Goal: Information Seeking & Learning: Understand process/instructions

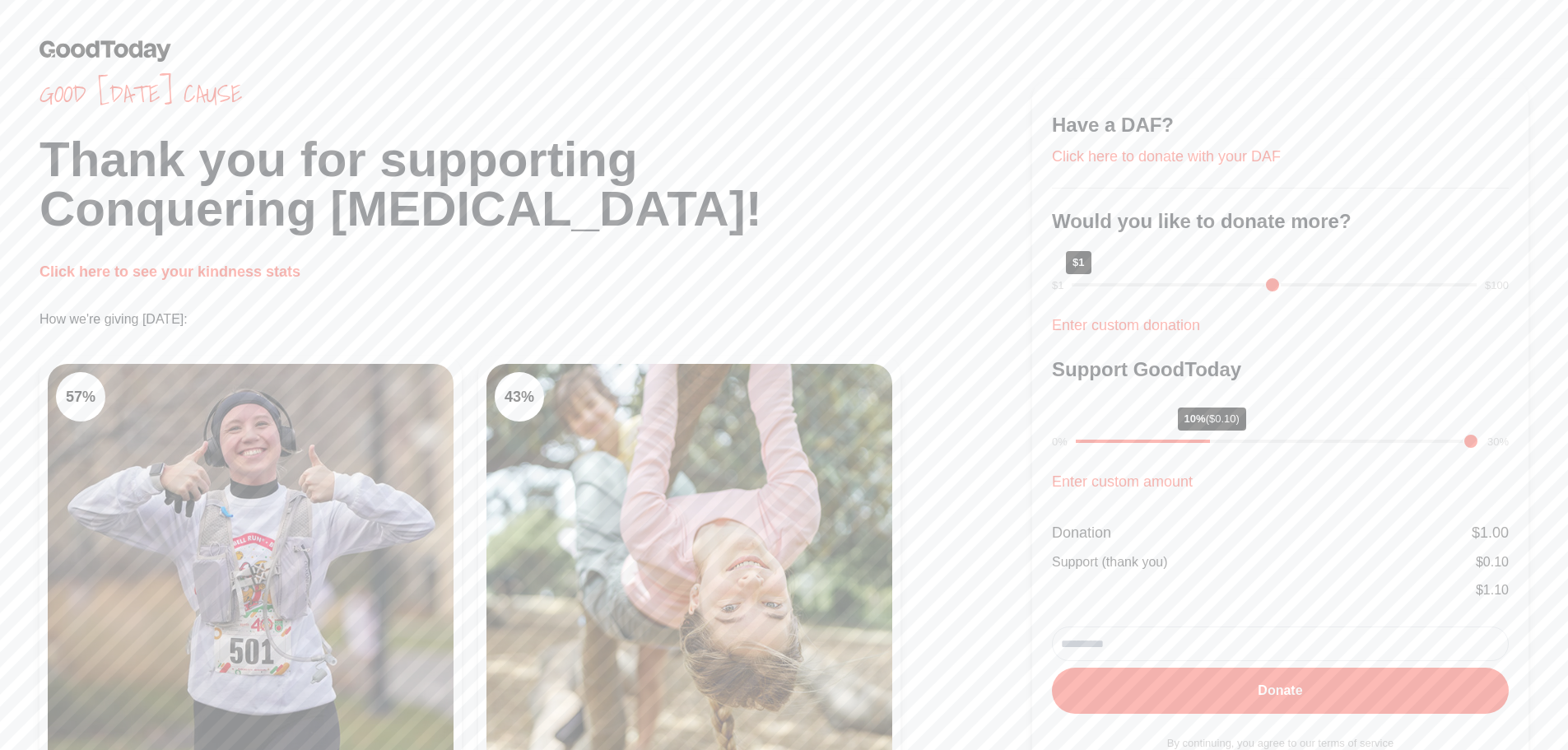
drag, startPoint x: 1207, startPoint y: 282, endPoint x: 971, endPoint y: 308, distance: 237.4
type input "*"
click at [1071, 287] on input "range" at bounding box center [1273, 285] width 405 height 4
drag, startPoint x: 1209, startPoint y: 441, endPoint x: 891, endPoint y: 458, distance: 318.5
type input "*"
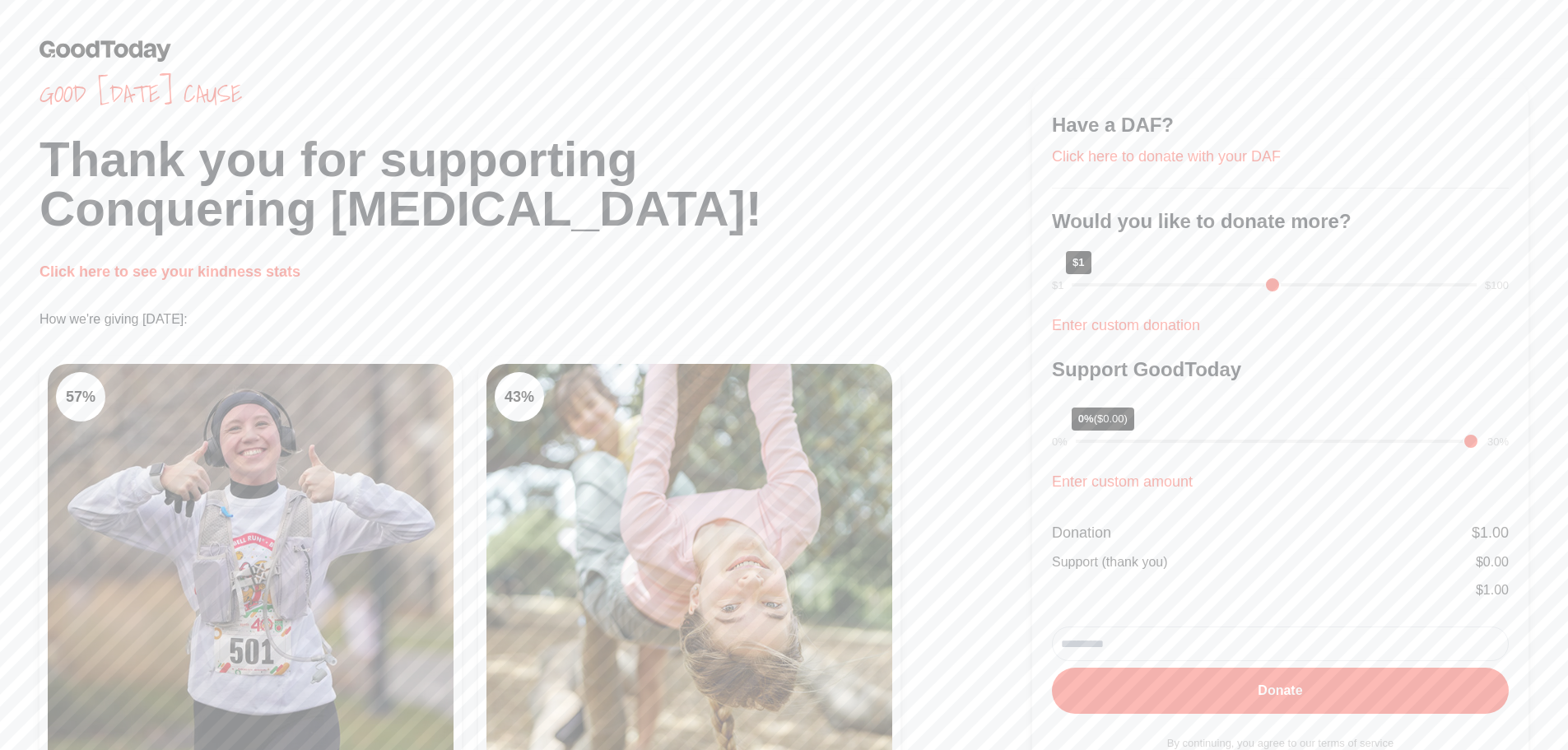
click at [1076, 443] on input "range" at bounding box center [1277, 442] width 403 height 4
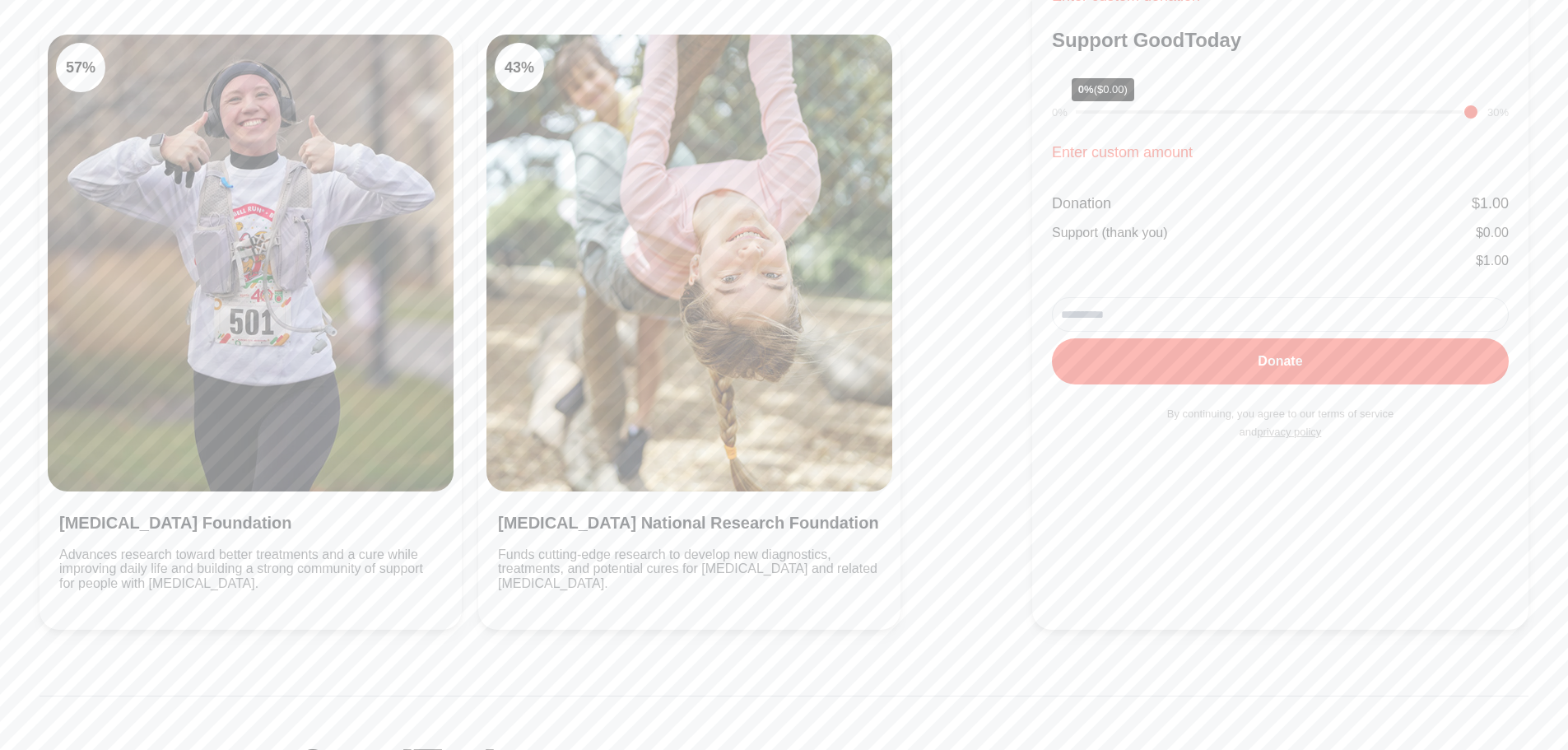
scroll to position [165, 0]
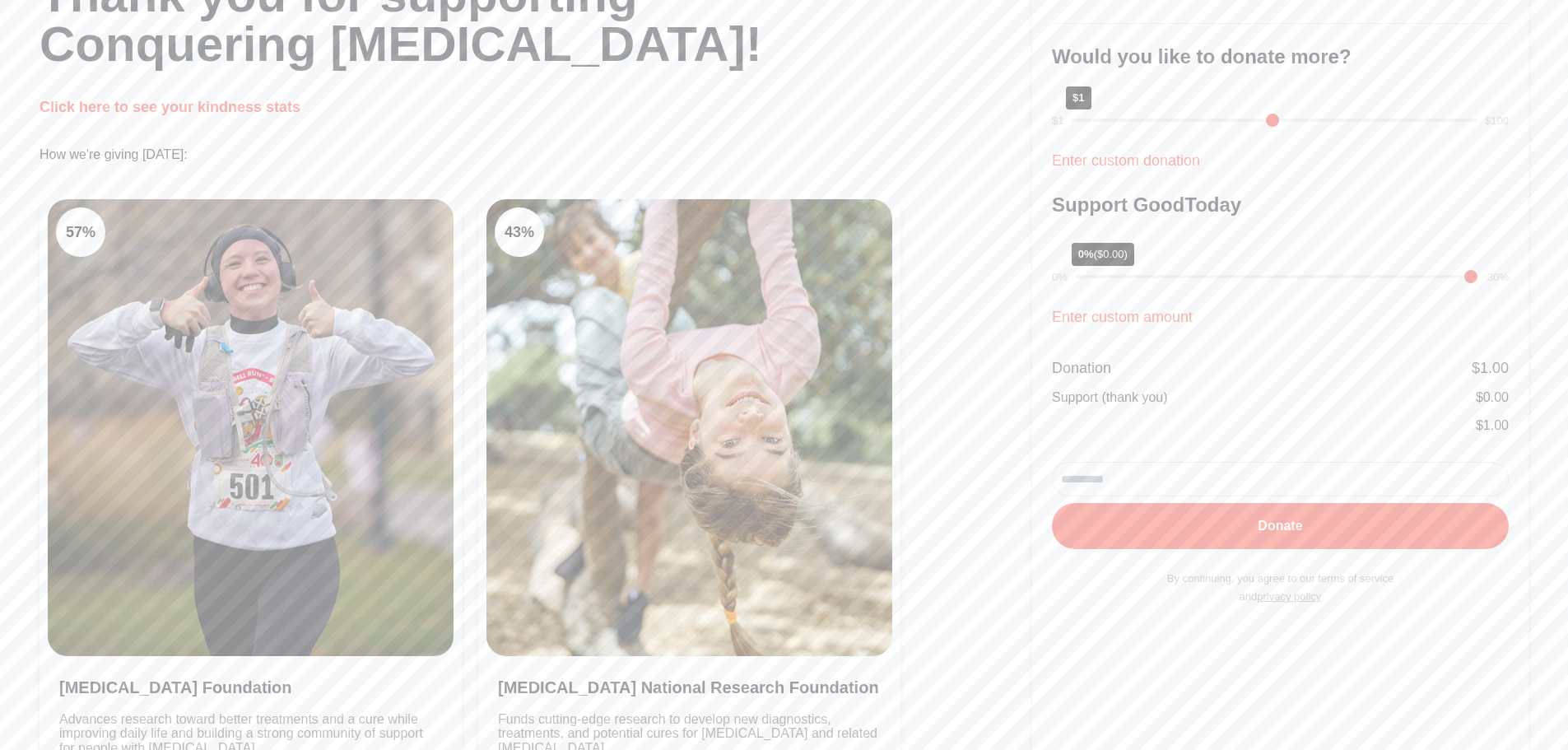
click at [1071, 121] on input "range" at bounding box center [1273, 121] width 405 height 4
click at [1081, 279] on input "range" at bounding box center [1277, 277] width 403 height 4
click at [1094, 165] on link "Enter custom donation" at bounding box center [1126, 160] width 148 height 16
type input "*"
click at [1240, 129] on p "*" at bounding box center [1280, 114] width 457 height 50
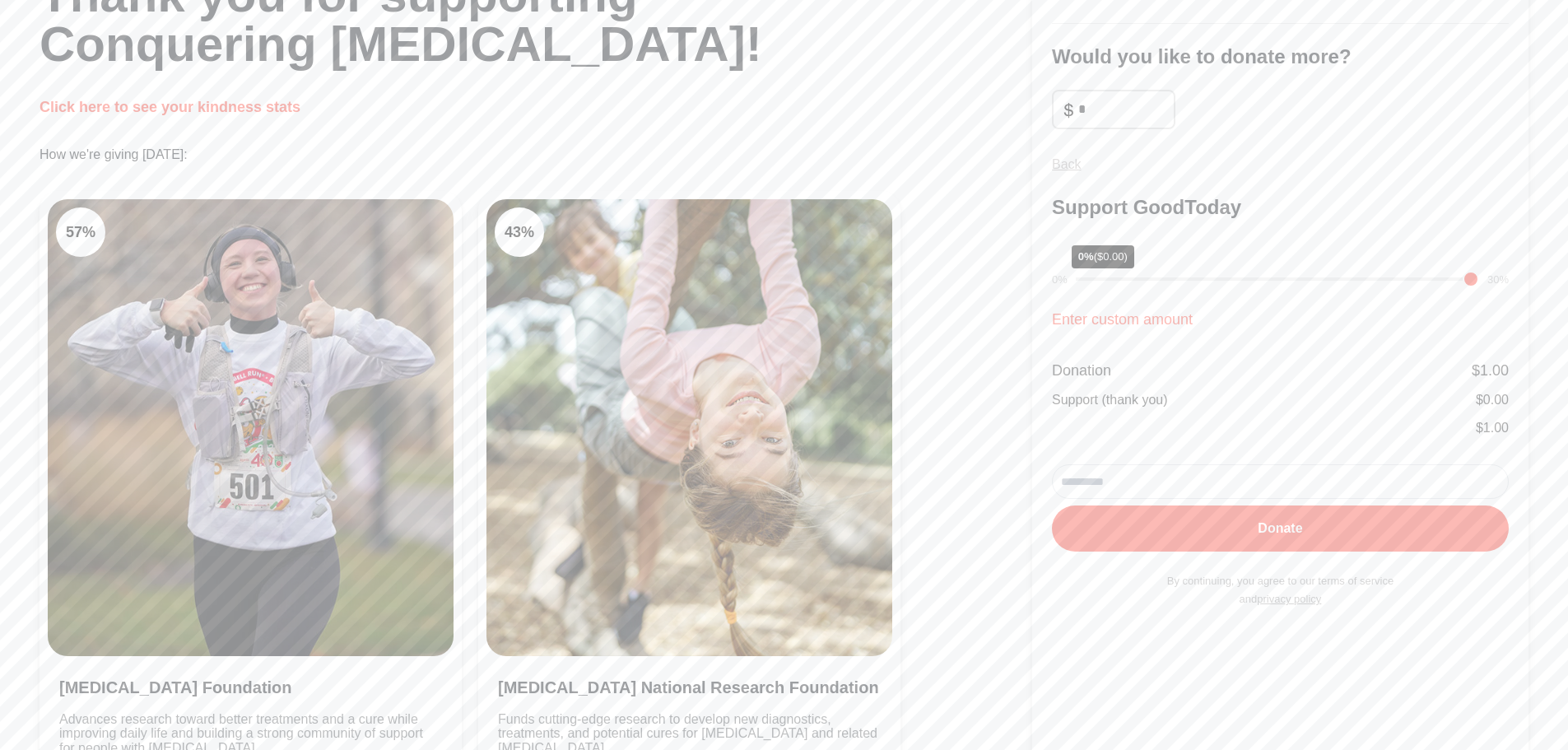
click at [1075, 169] on link "Back" at bounding box center [1066, 164] width 30 height 14
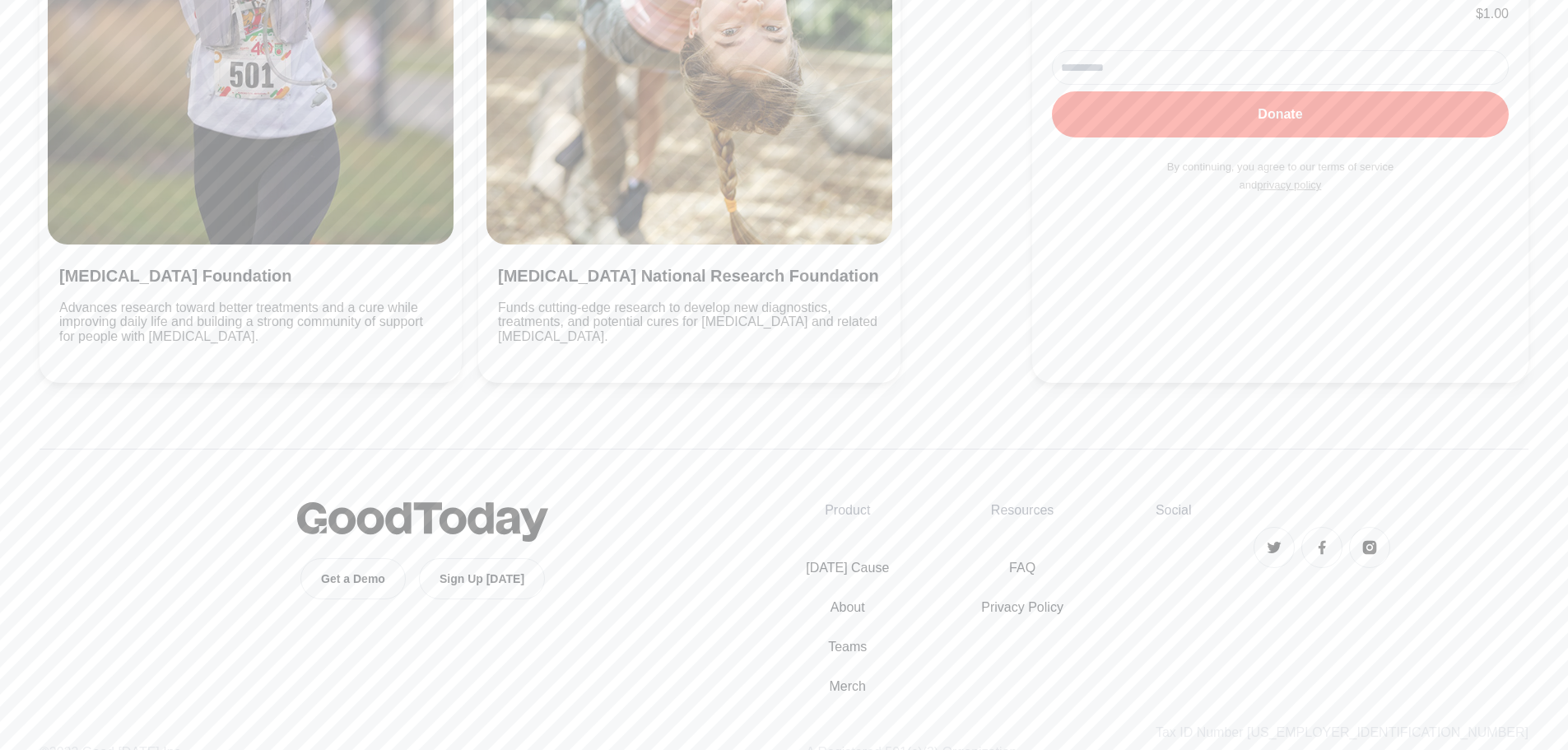
scroll to position [615, 0]
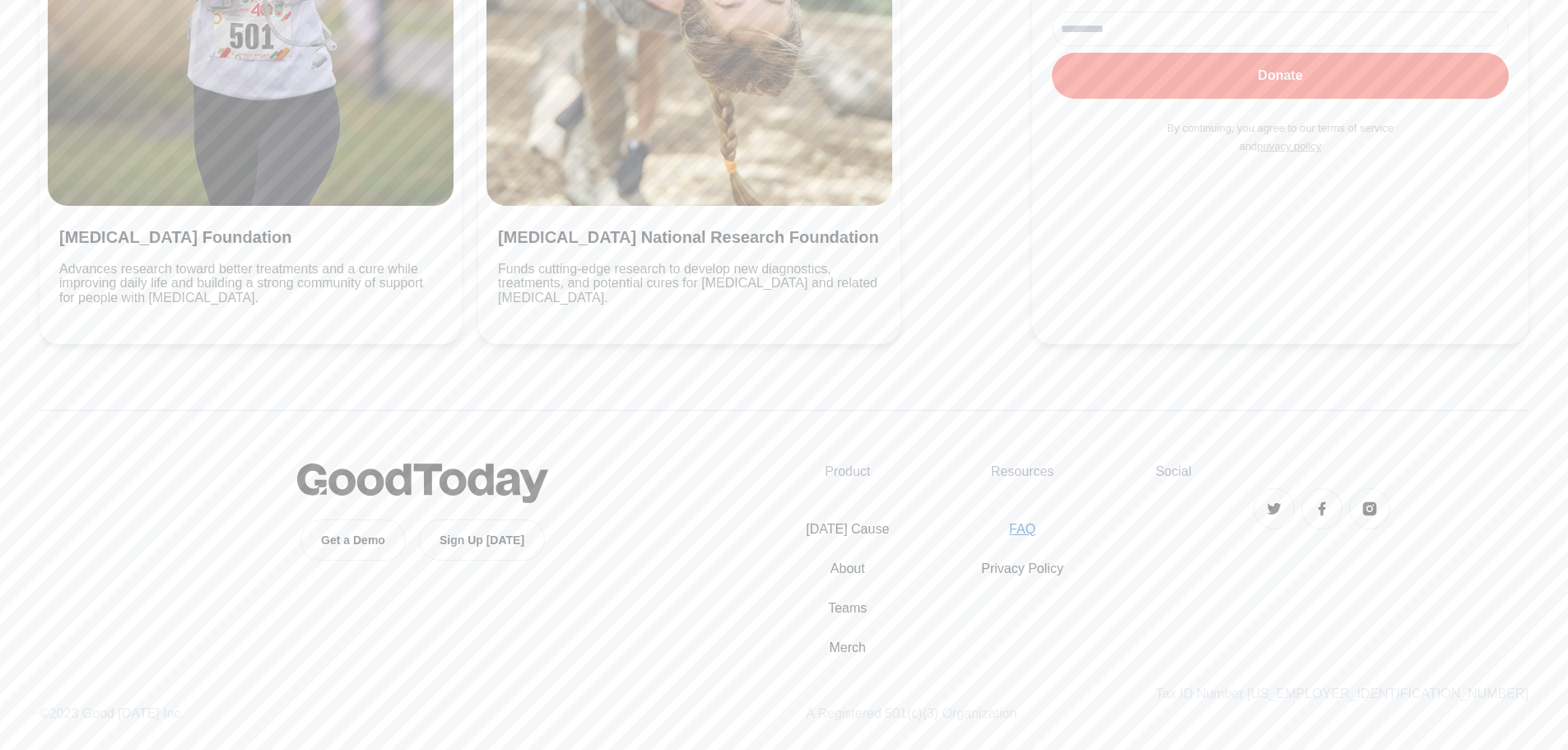
click at [1063, 531] on link "FAQ" at bounding box center [1022, 529] width 82 height 20
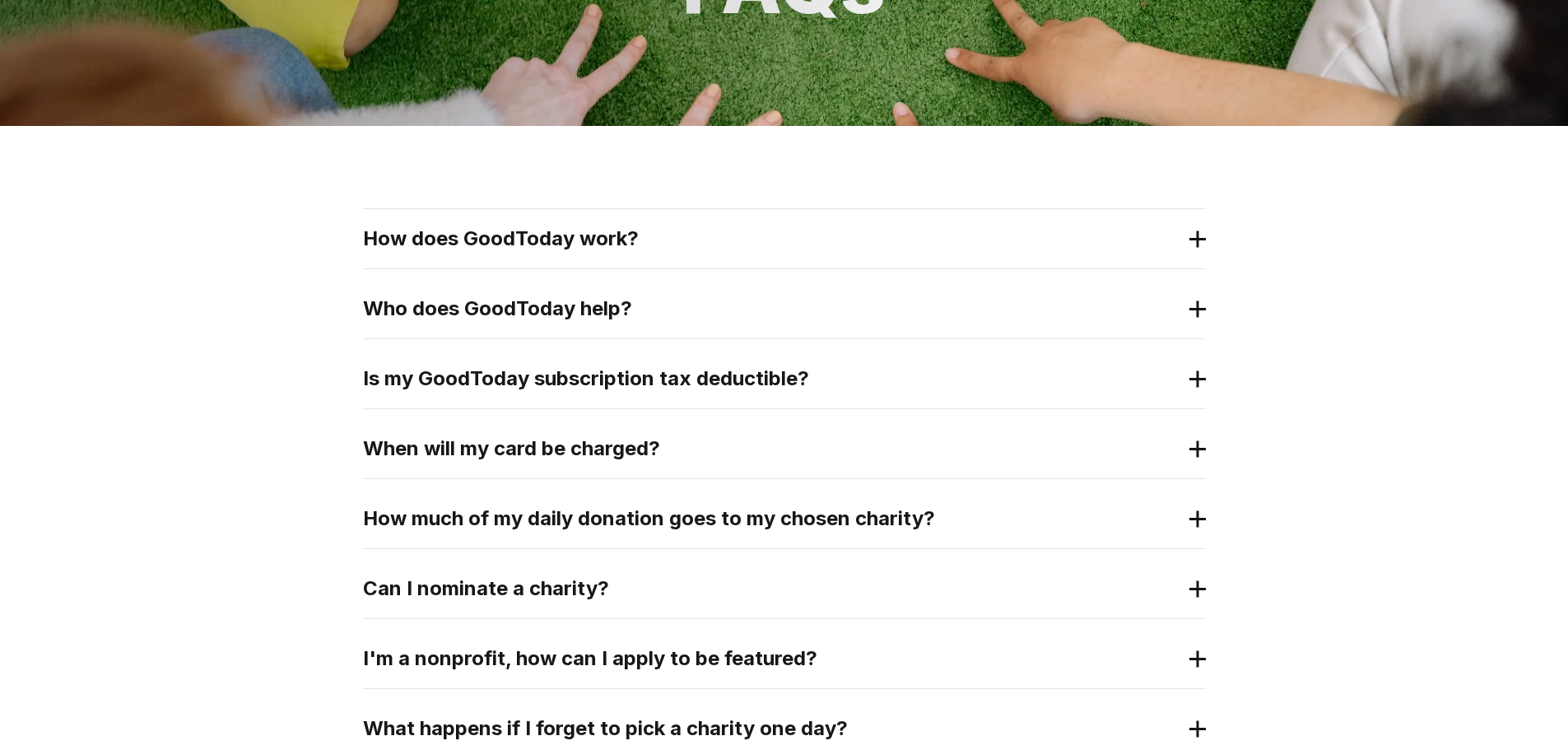
scroll to position [286, 0]
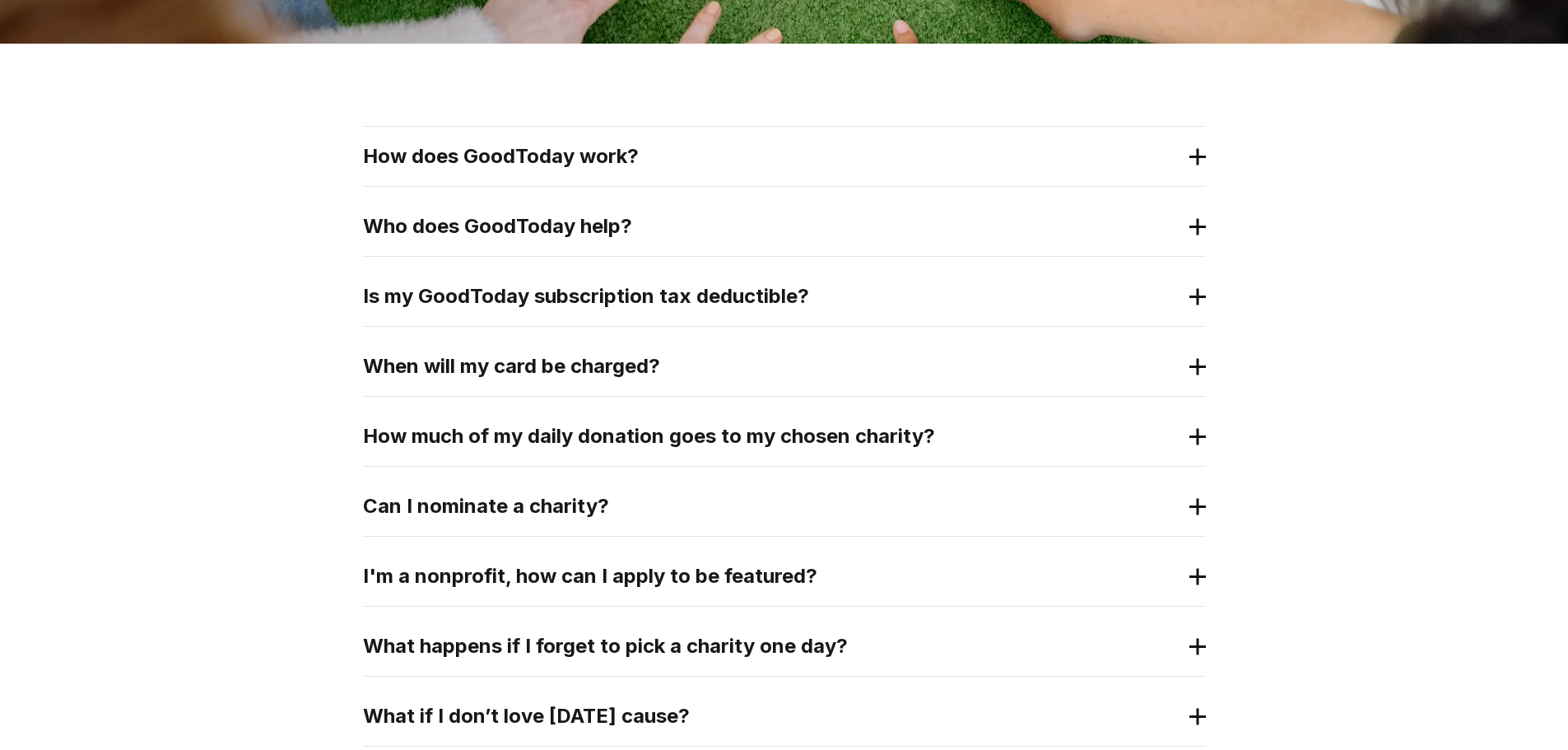
click at [1012, 169] on h2 "How does GoodToday work?" at bounding box center [771, 156] width 816 height 26
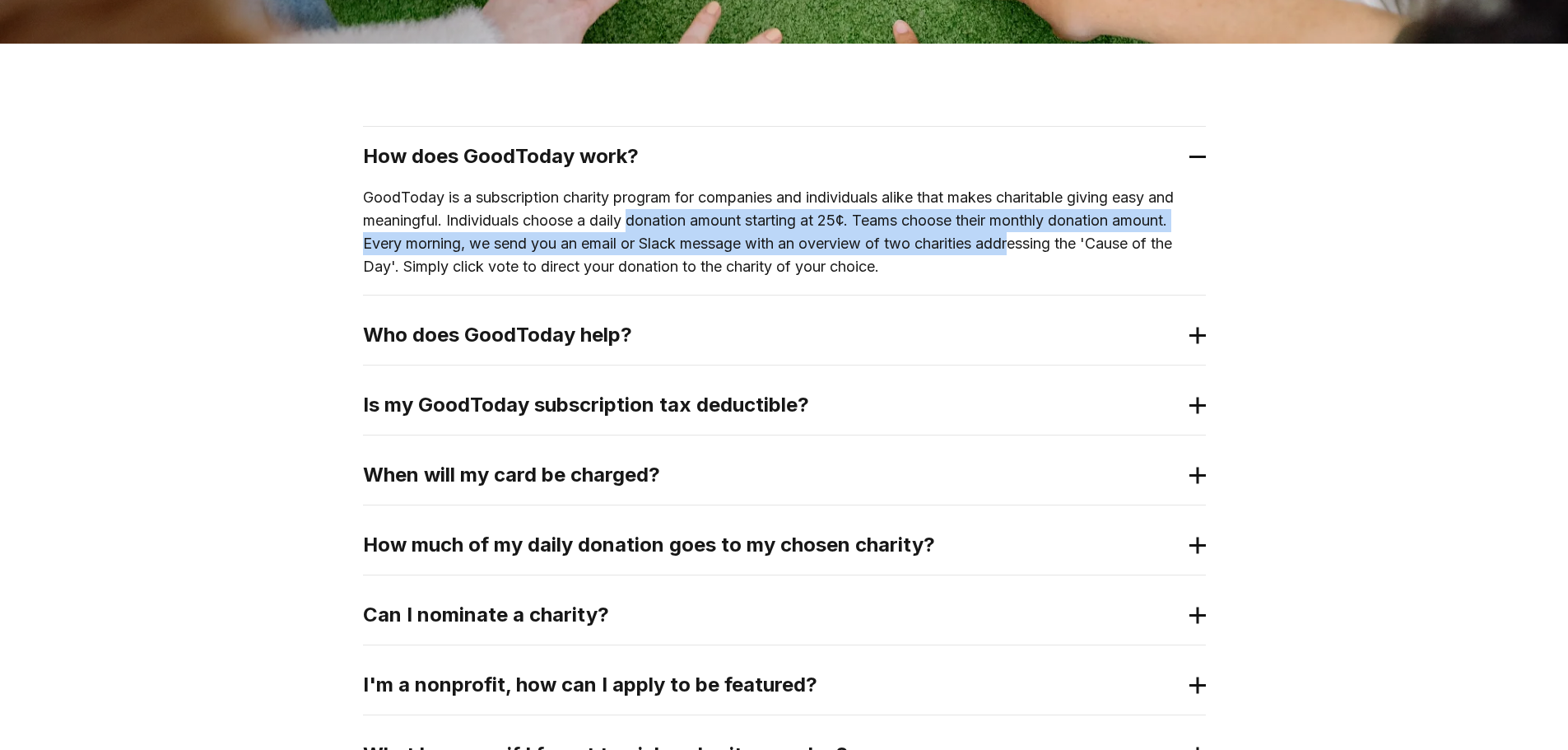
drag, startPoint x: 631, startPoint y: 215, endPoint x: 1027, endPoint y: 248, distance: 397.4
click at [1027, 248] on p "GoodToday is a subscription charity program for companies and individuals alike…" at bounding box center [784, 232] width 843 height 92
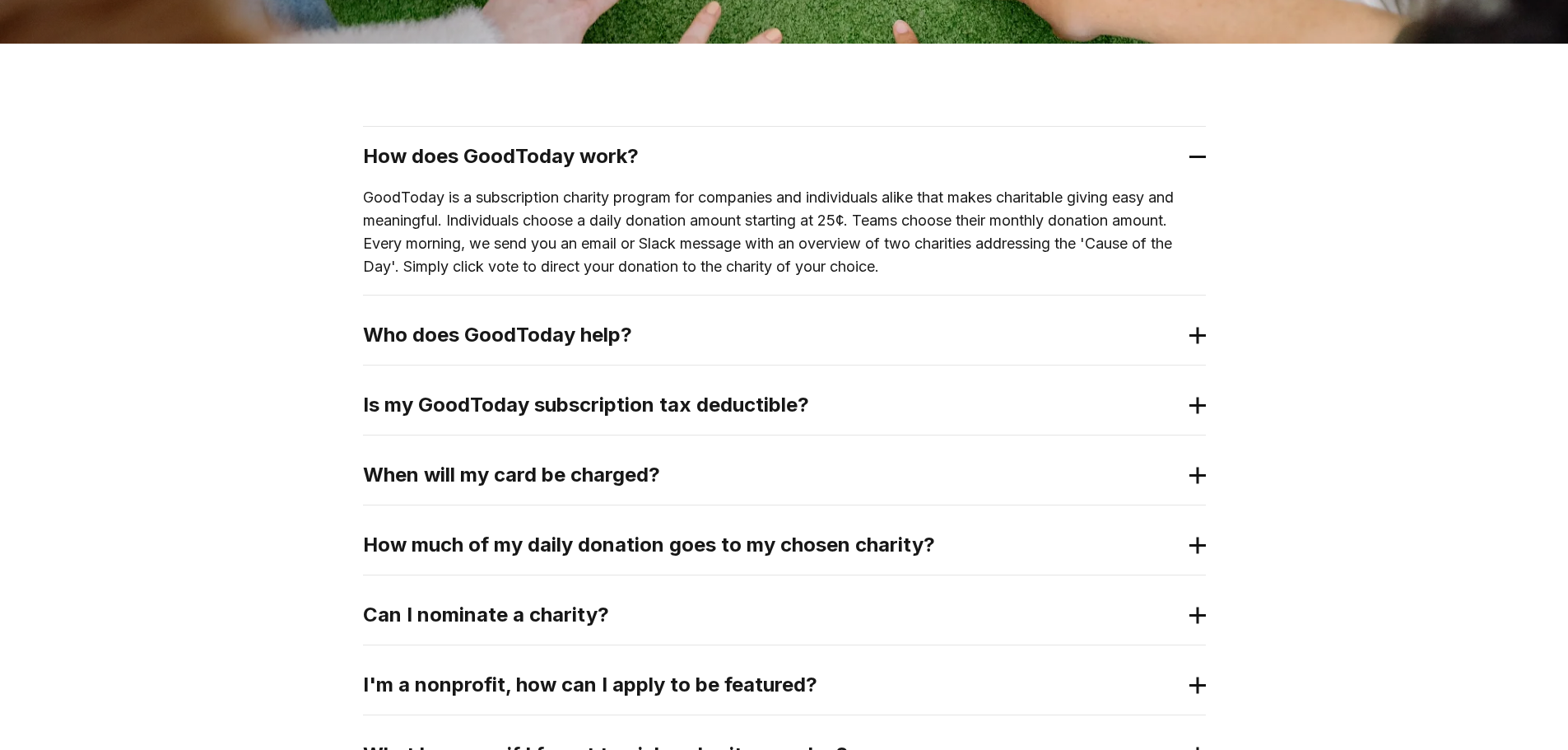
click at [927, 279] on div "GoodToday is a subscription charity program for companies and individuals alike…" at bounding box center [784, 240] width 843 height 109
click at [725, 270] on p "GoodToday is a subscription charity program for companies and individuals alike…" at bounding box center [784, 232] width 843 height 92
click at [520, 264] on p "GoodToday is a subscription charity program for companies and individuals alike…" at bounding box center [784, 232] width 843 height 92
click at [696, 407] on h2 "Is my GoodToday subscription tax deductible?" at bounding box center [771, 405] width 816 height 26
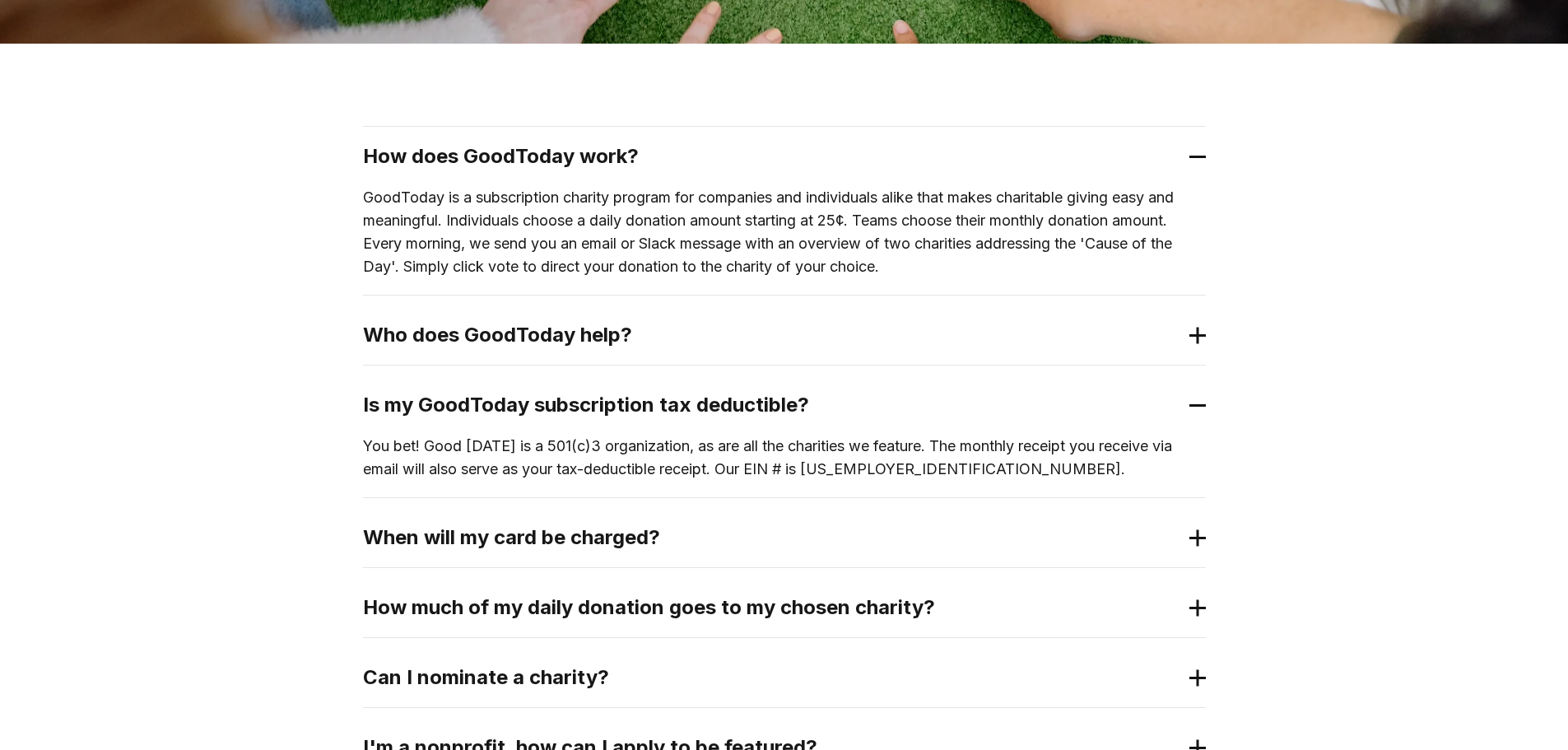
scroll to position [368, 0]
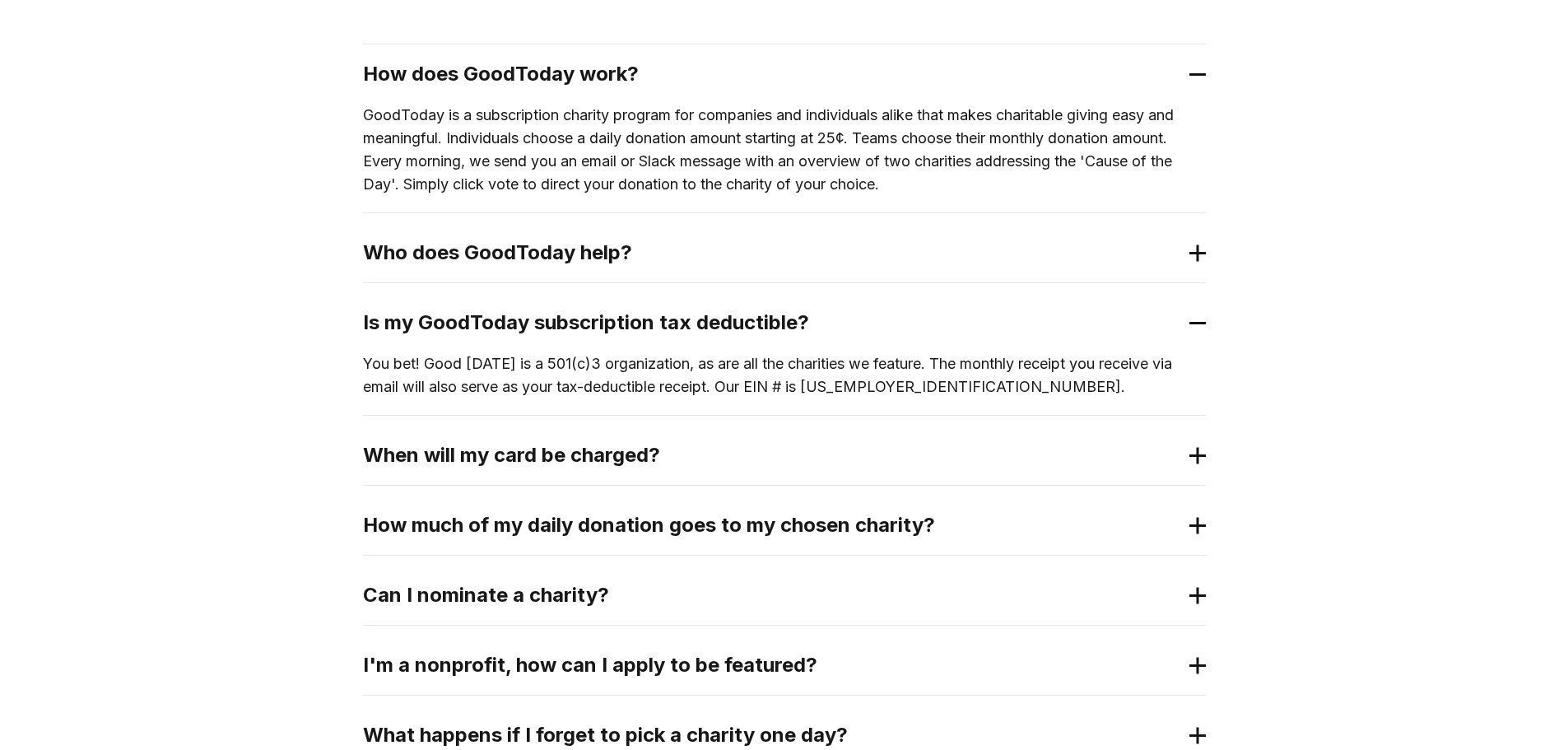
click at [710, 450] on h2 "When will my card be charged?" at bounding box center [771, 454] width 816 height 26
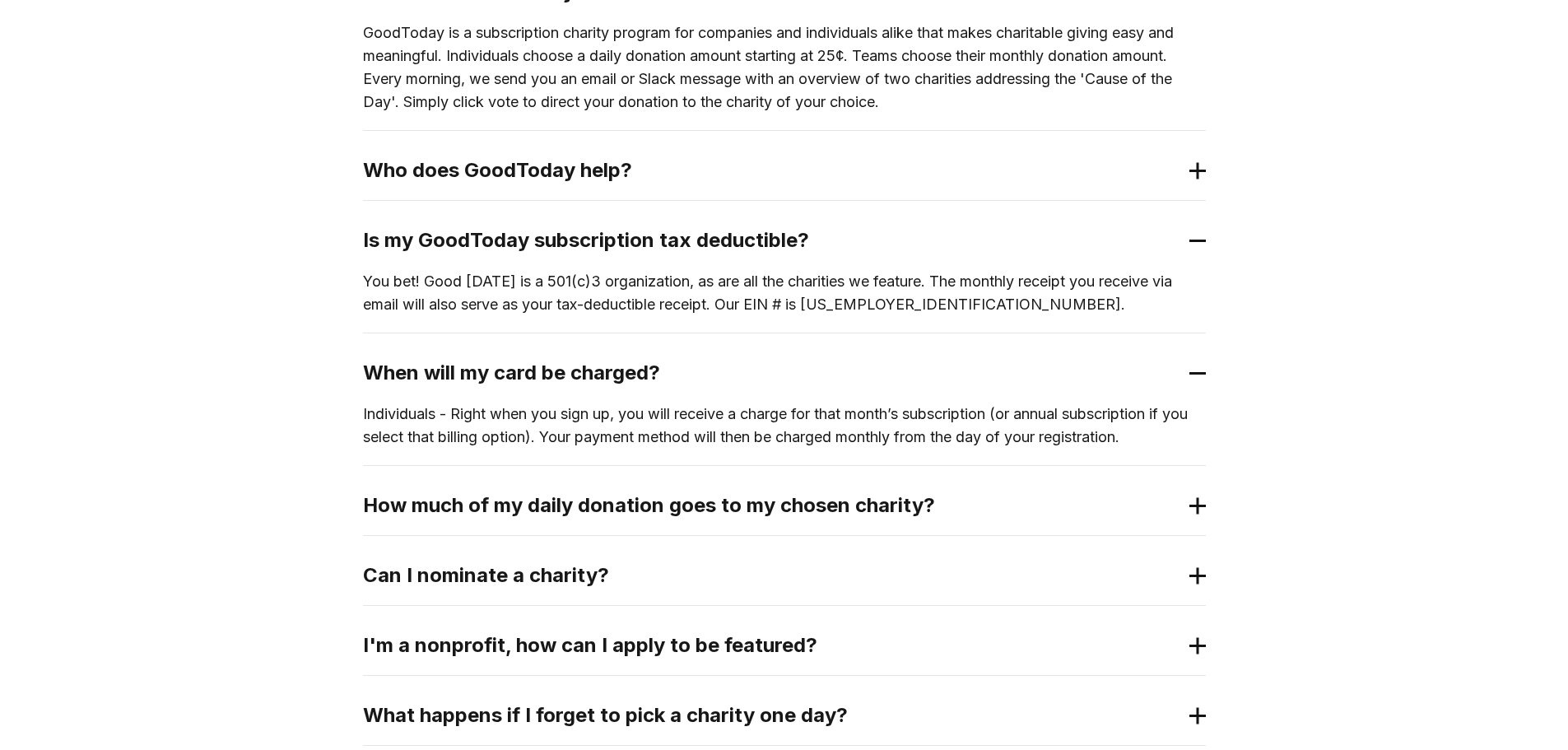
scroll to position [615, 0]
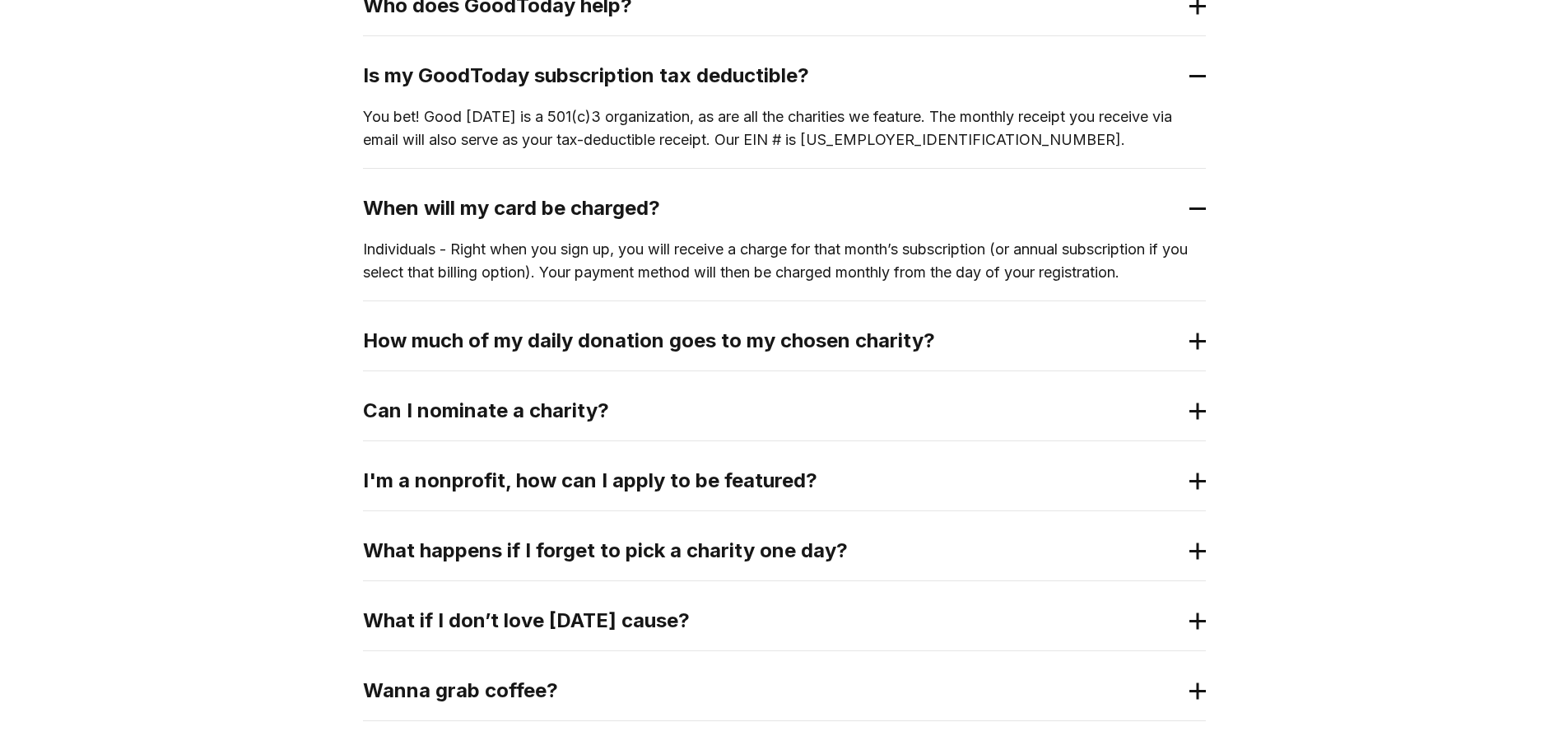
click at [517, 348] on h2 "How much of my daily donation goes to my chosen charity?" at bounding box center [771, 340] width 816 height 26
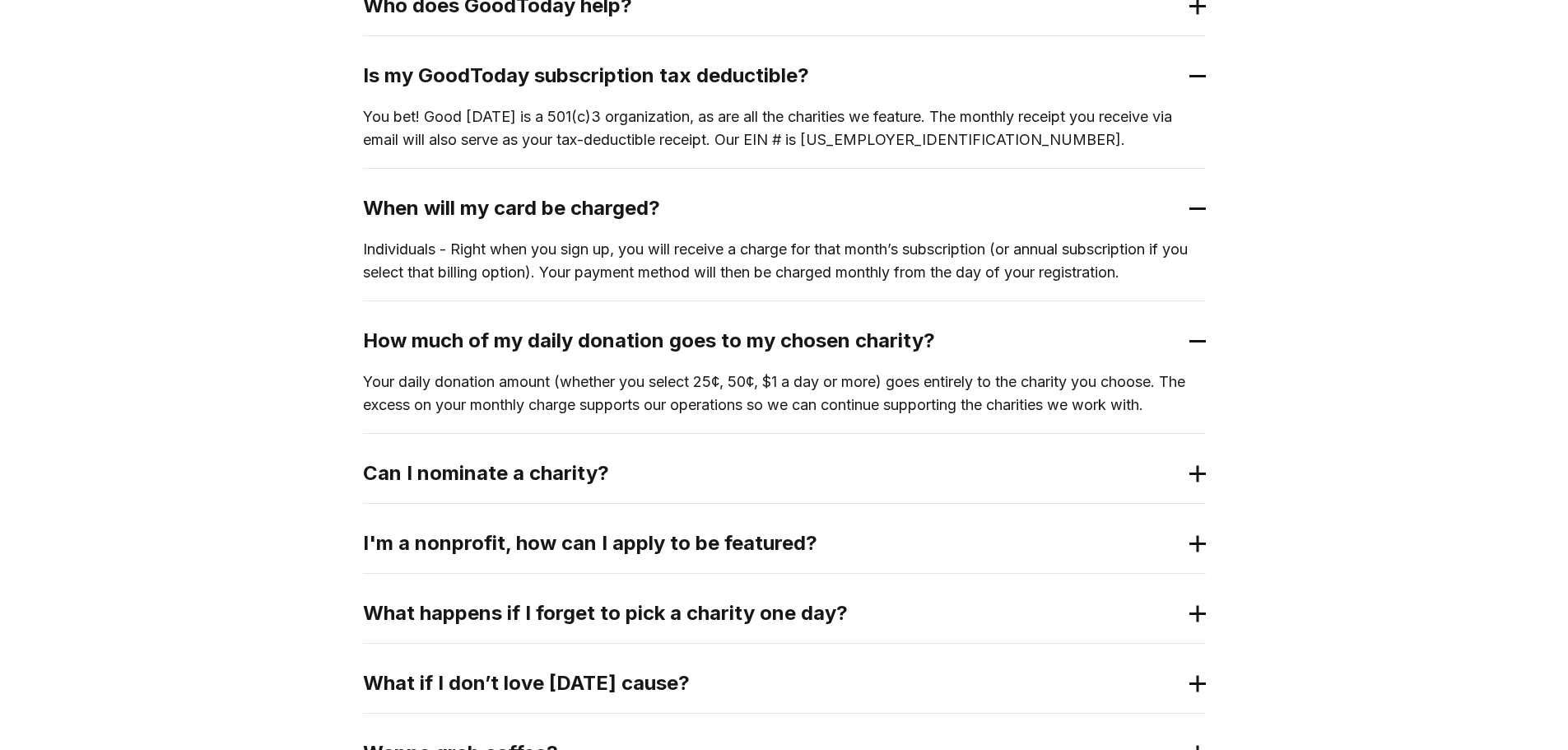
scroll to position [698, 0]
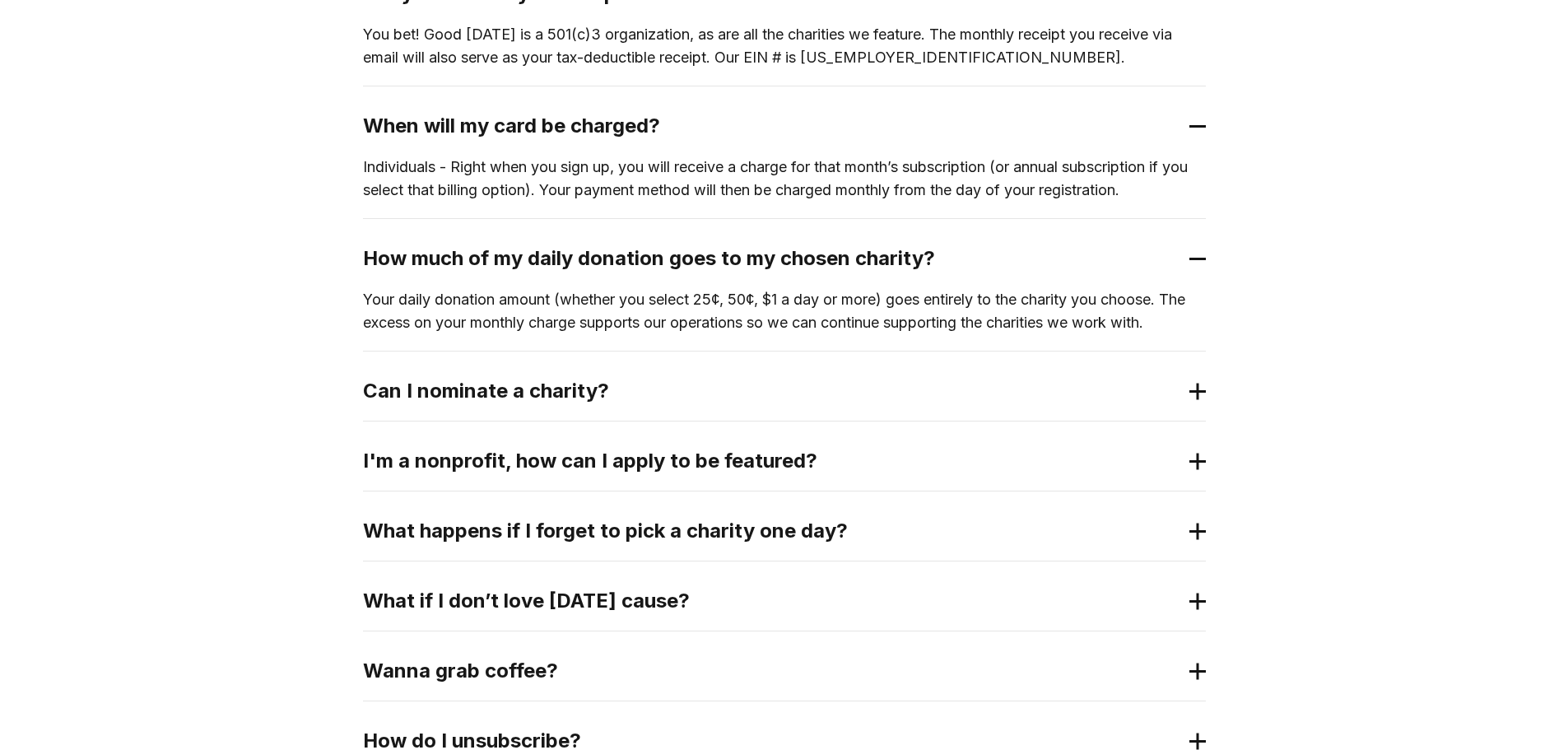
click at [523, 398] on h2 "Can I nominate a charity?" at bounding box center [771, 390] width 816 height 26
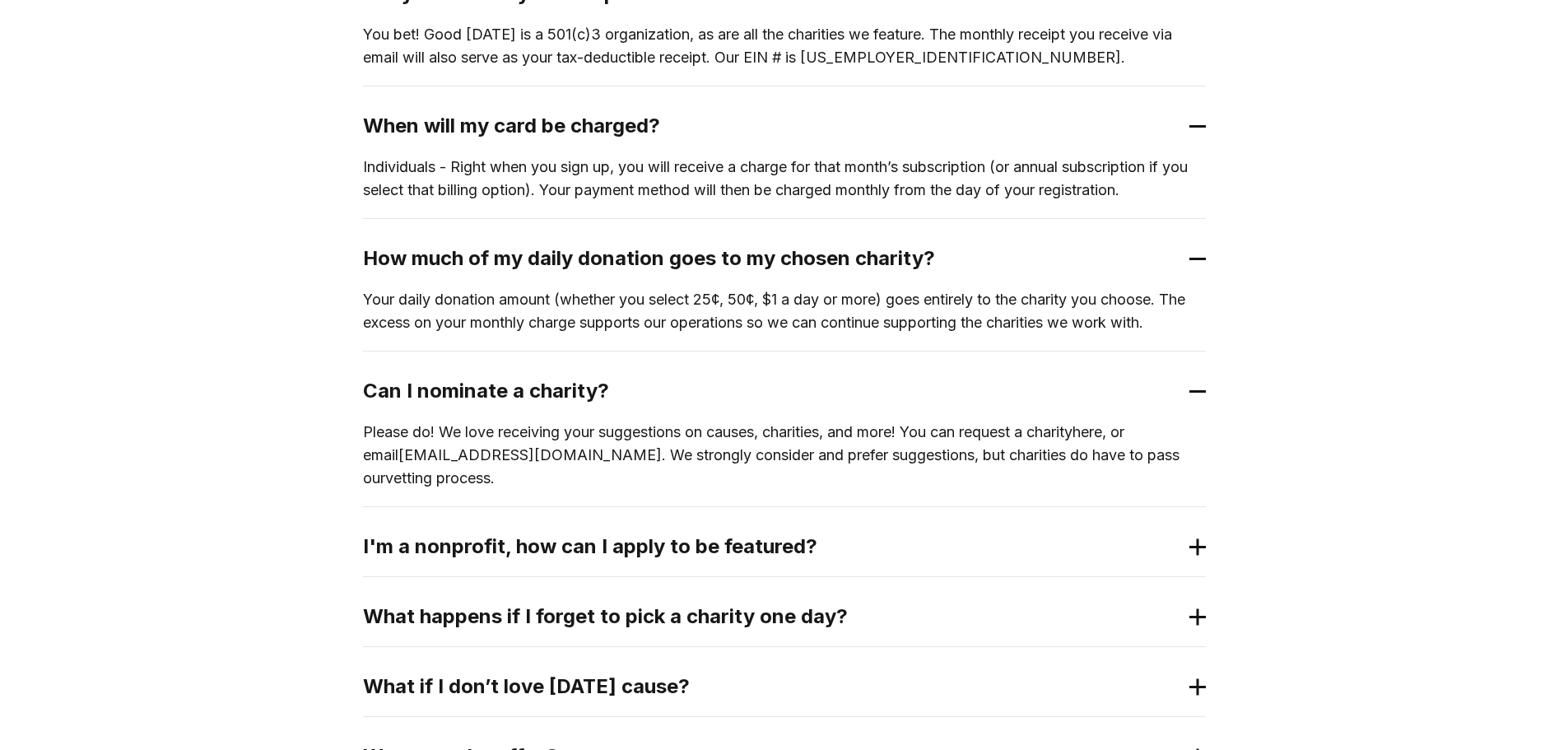
scroll to position [780, 0]
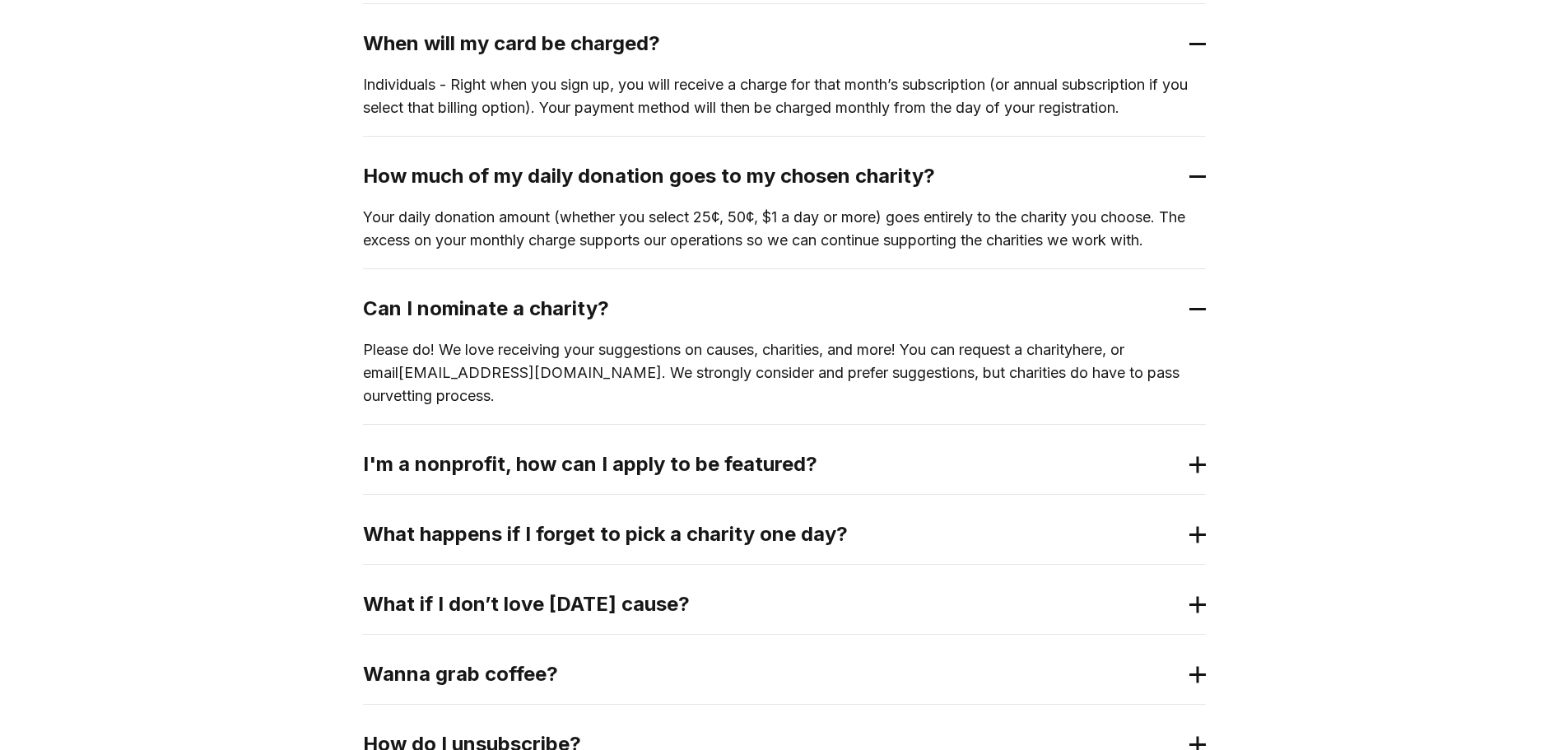
click at [773, 521] on h2 "What happens if I forget to pick a charity one day?" at bounding box center [771, 534] width 816 height 26
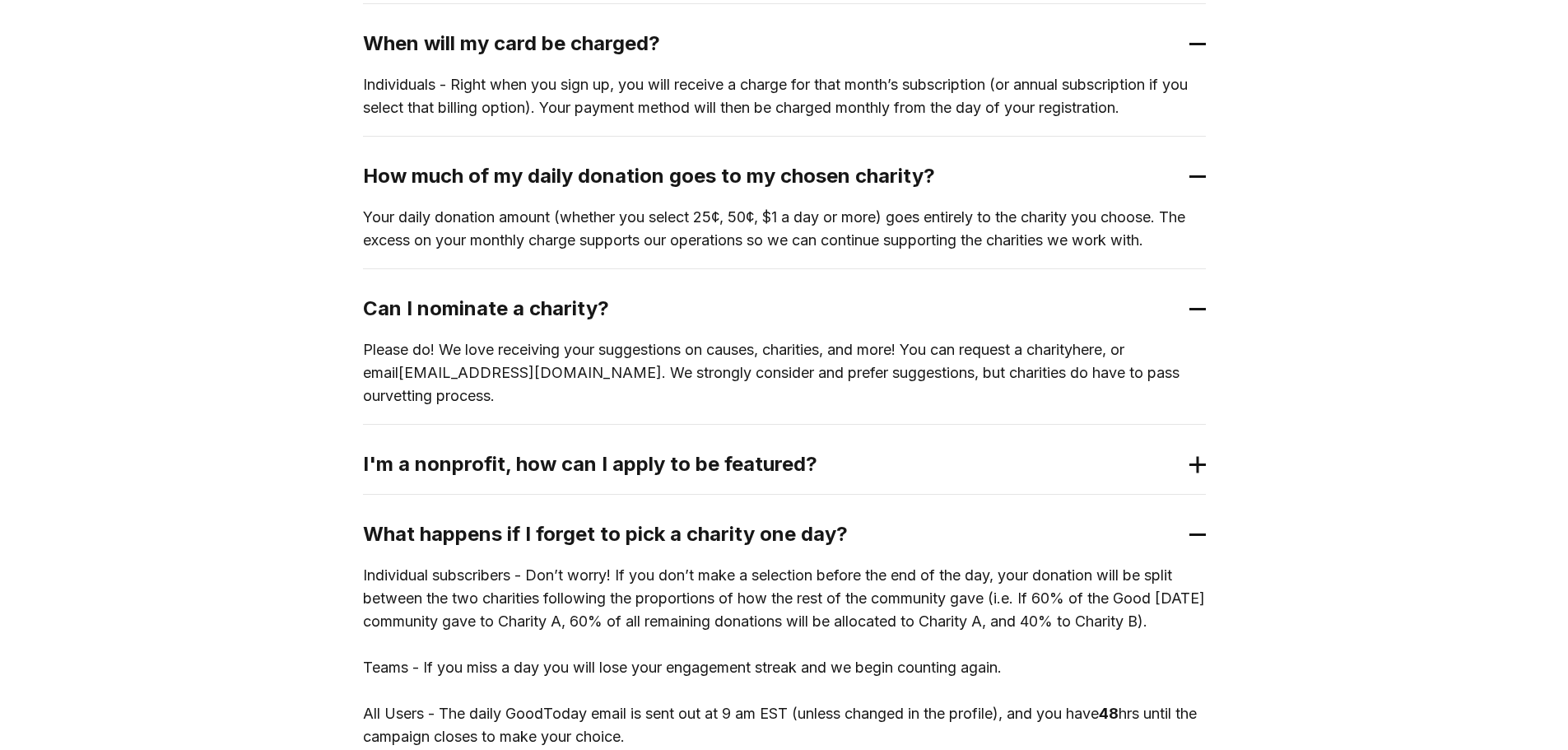
click at [770, 564] on p "Individual subscribers - Don’t worry! If you don’t make a selection before the …" at bounding box center [784, 656] width 843 height 185
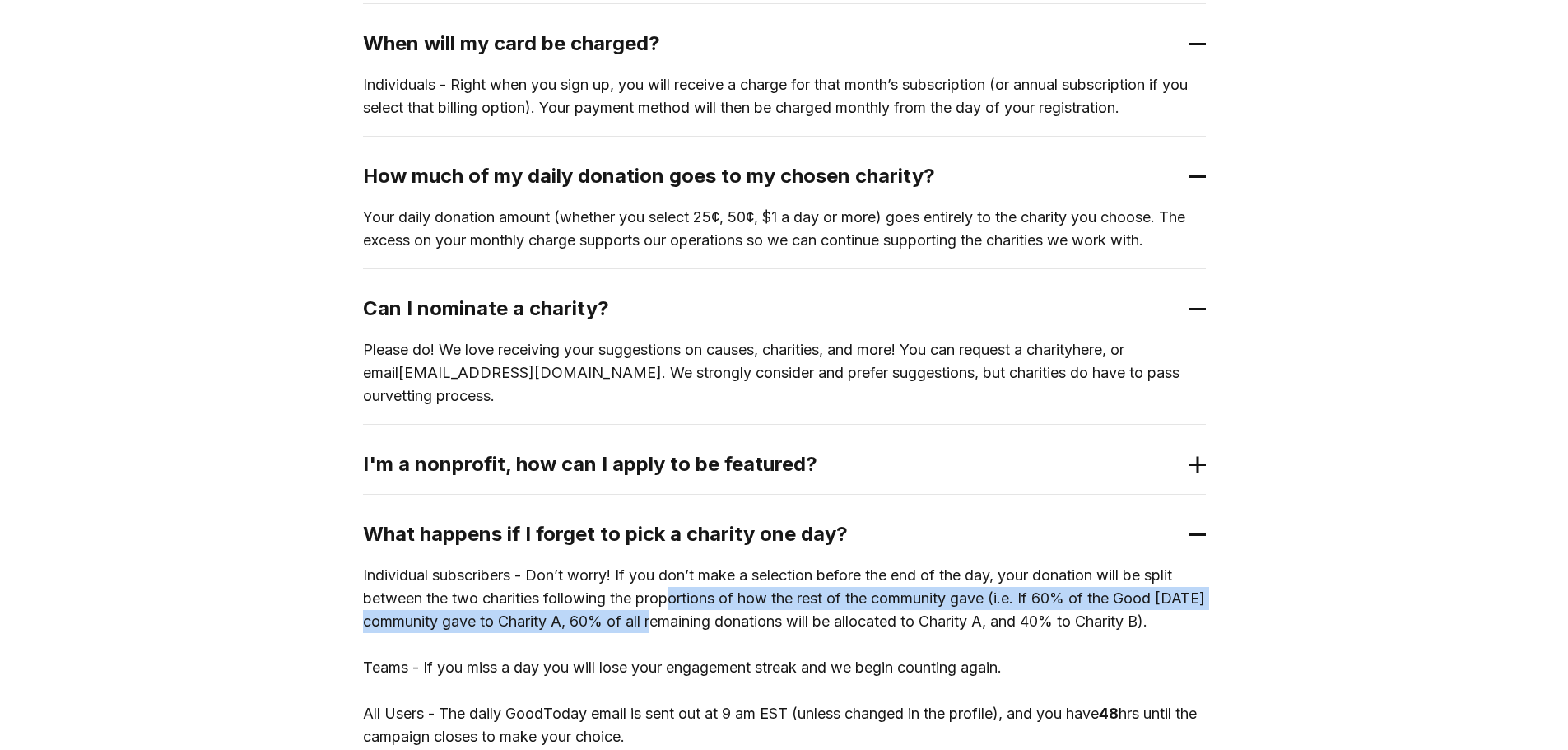
drag, startPoint x: 672, startPoint y: 574, endPoint x: 714, endPoint y: 601, distance: 49.9
click at [714, 601] on p "Individual subscribers - Don’t worry! If you don’t make a selection before the …" at bounding box center [784, 656] width 843 height 185
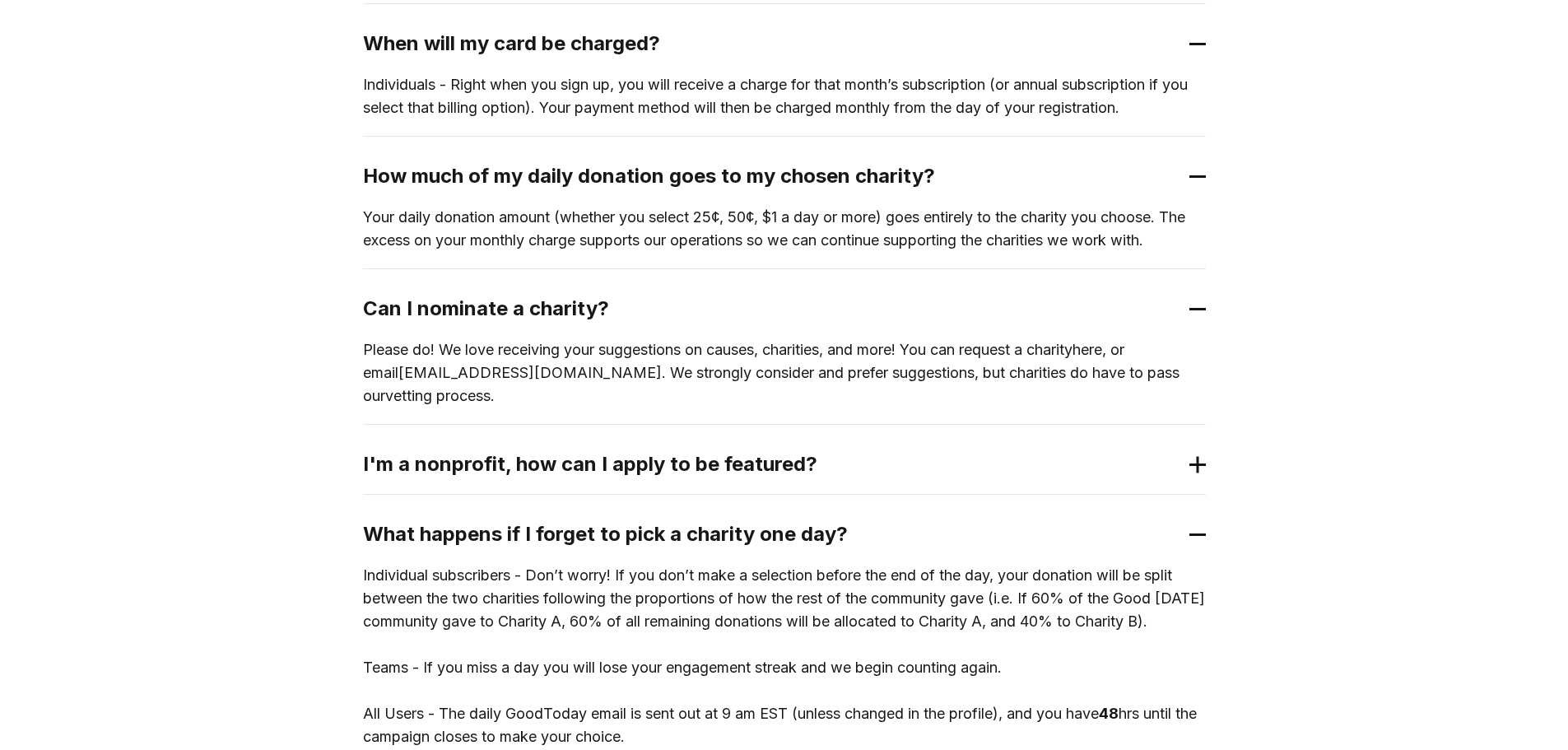
click at [534, 648] on p "Individual subscribers - Don’t worry! If you don’t make a selection before the …" at bounding box center [784, 656] width 843 height 185
click at [465, 665] on p "Individual subscribers - Don’t worry! If you don’t make a selection before the …" at bounding box center [784, 656] width 843 height 185
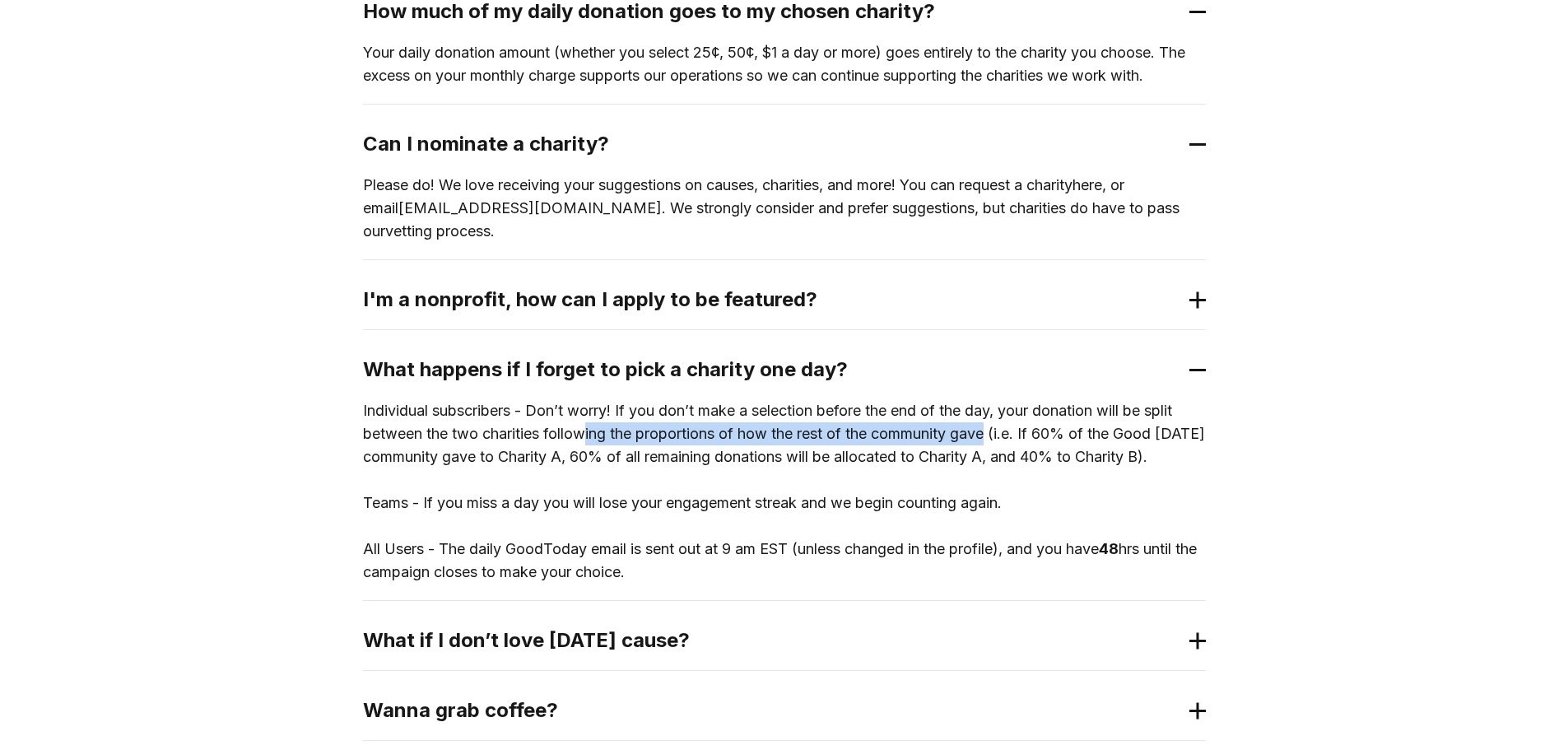
drag, startPoint x: 584, startPoint y: 413, endPoint x: 995, endPoint y: 418, distance: 411.0
click at [995, 418] on p "Individual subscribers - Don’t worry! If you don’t make a selection before the …" at bounding box center [784, 491] width 843 height 185
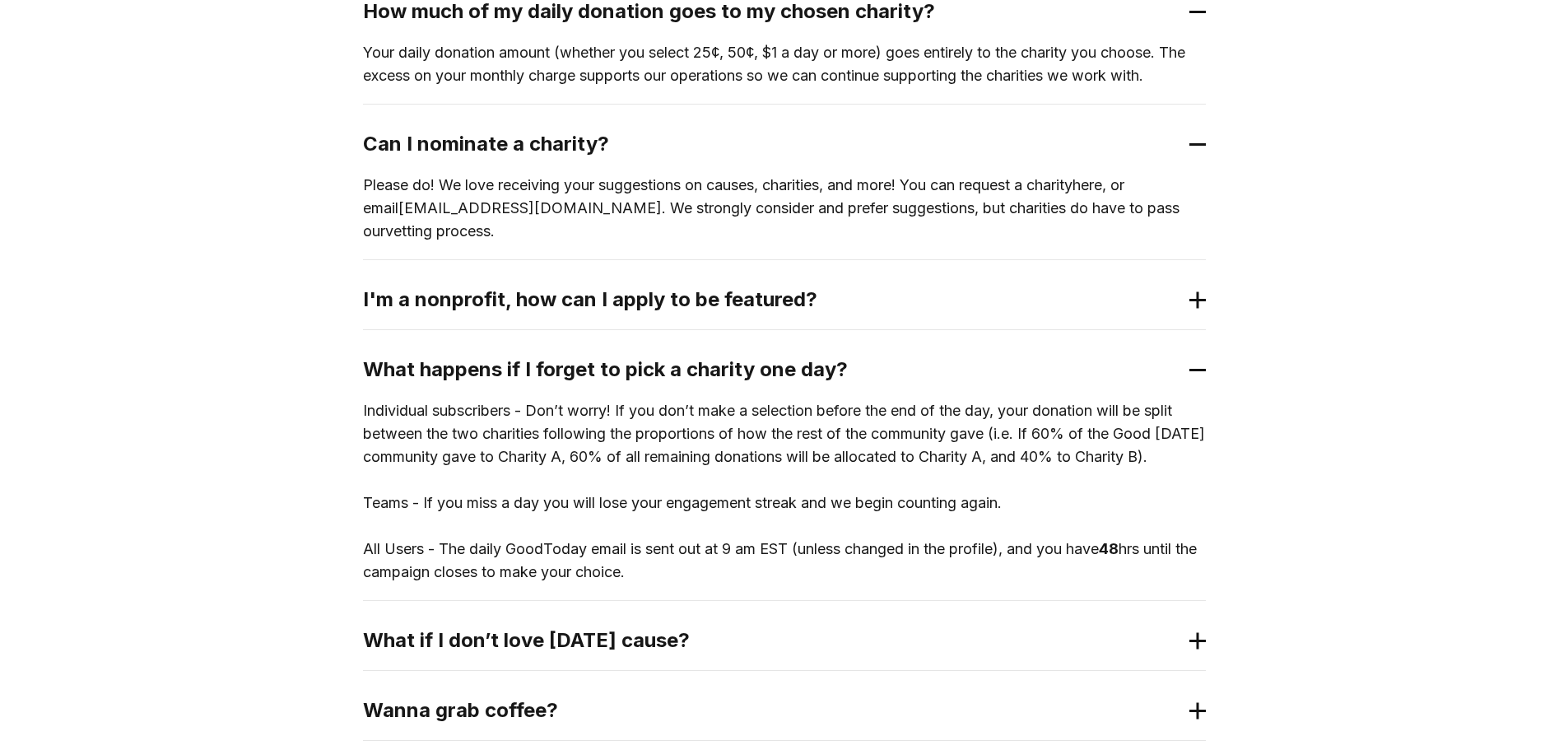
click at [938, 399] on p "Individual subscribers - Don’t worry! If you don’t make a selection before the …" at bounding box center [784, 491] width 843 height 185
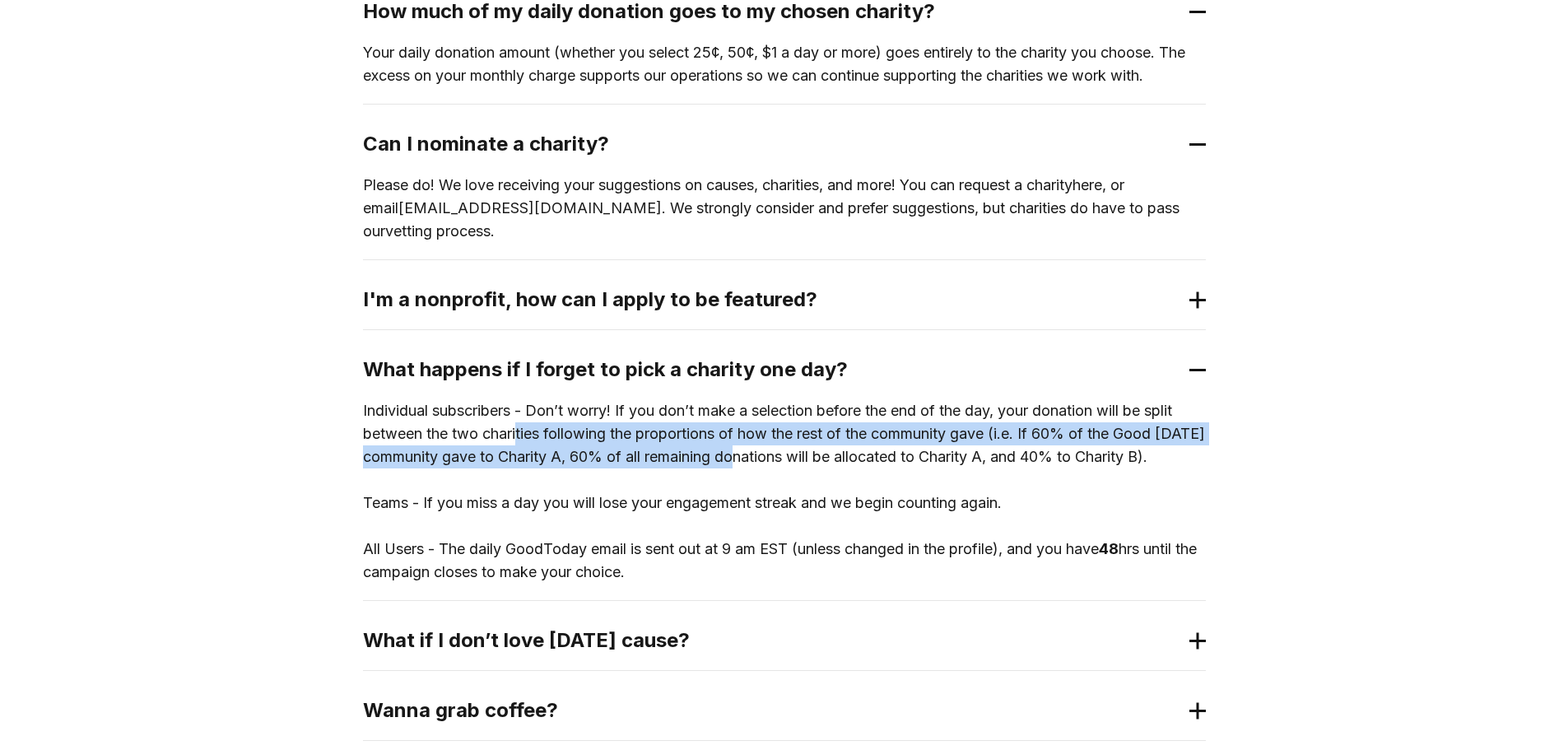
drag, startPoint x: 517, startPoint y: 410, endPoint x: 800, endPoint y: 425, distance: 283.4
click at [800, 425] on p "Individual subscribers - Don’t worry! If you don’t make a selection before the …" at bounding box center [784, 491] width 843 height 185
click at [498, 444] on p "Individual subscribers - Don’t worry! If you don’t make a selection before the …" at bounding box center [784, 491] width 843 height 185
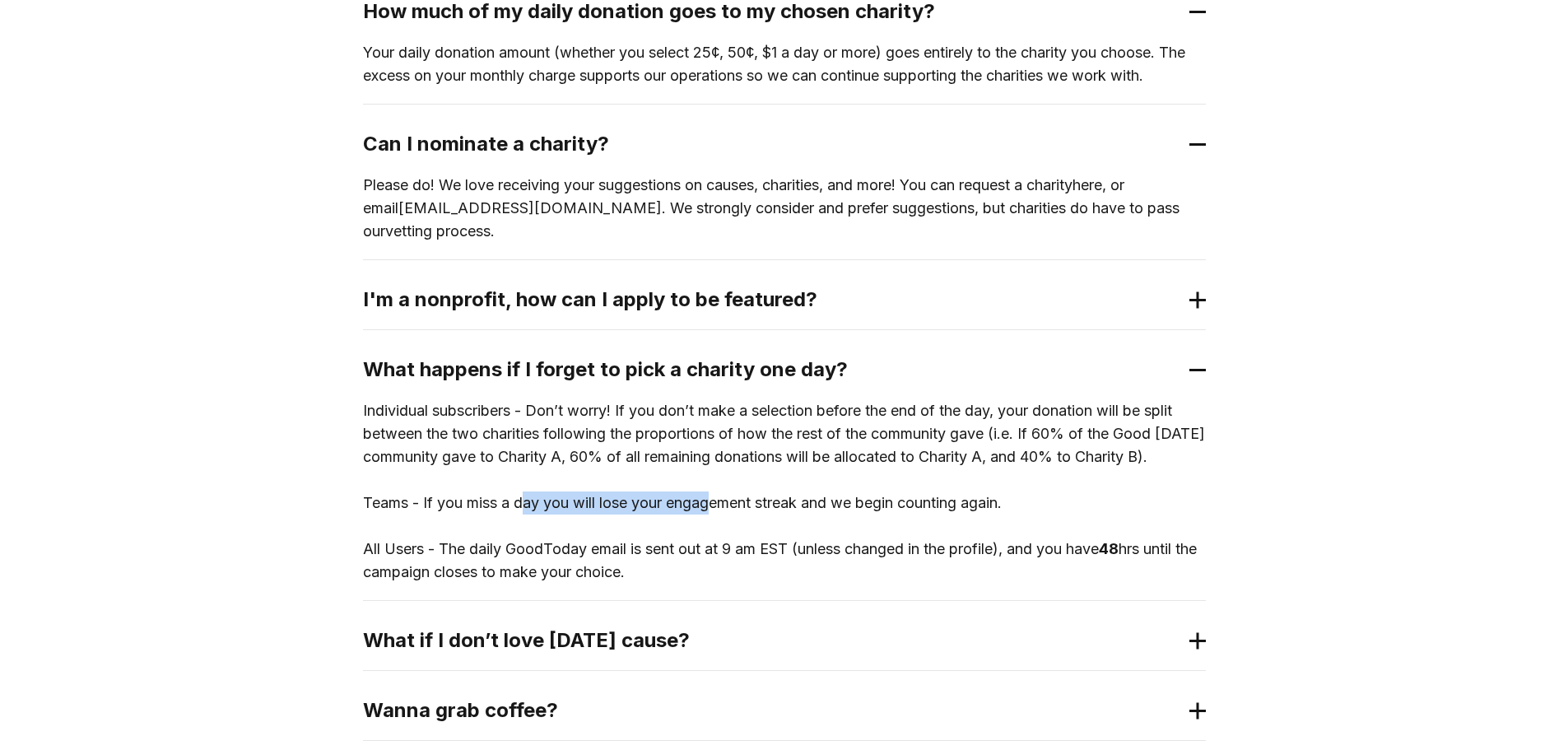
drag, startPoint x: 526, startPoint y: 506, endPoint x: 711, endPoint y: 510, distance: 185.0
click at [711, 510] on p "Individual subscribers - Don’t worry! If you don’t make a selection before the …" at bounding box center [784, 491] width 843 height 185
click at [576, 545] on p "Individual subscribers - Don’t worry! If you don’t make a selection before the …" at bounding box center [784, 491] width 843 height 185
click at [883, 541] on p "Individual subscribers - Don’t worry! If you don’t make a selection before the …" at bounding box center [784, 491] width 843 height 185
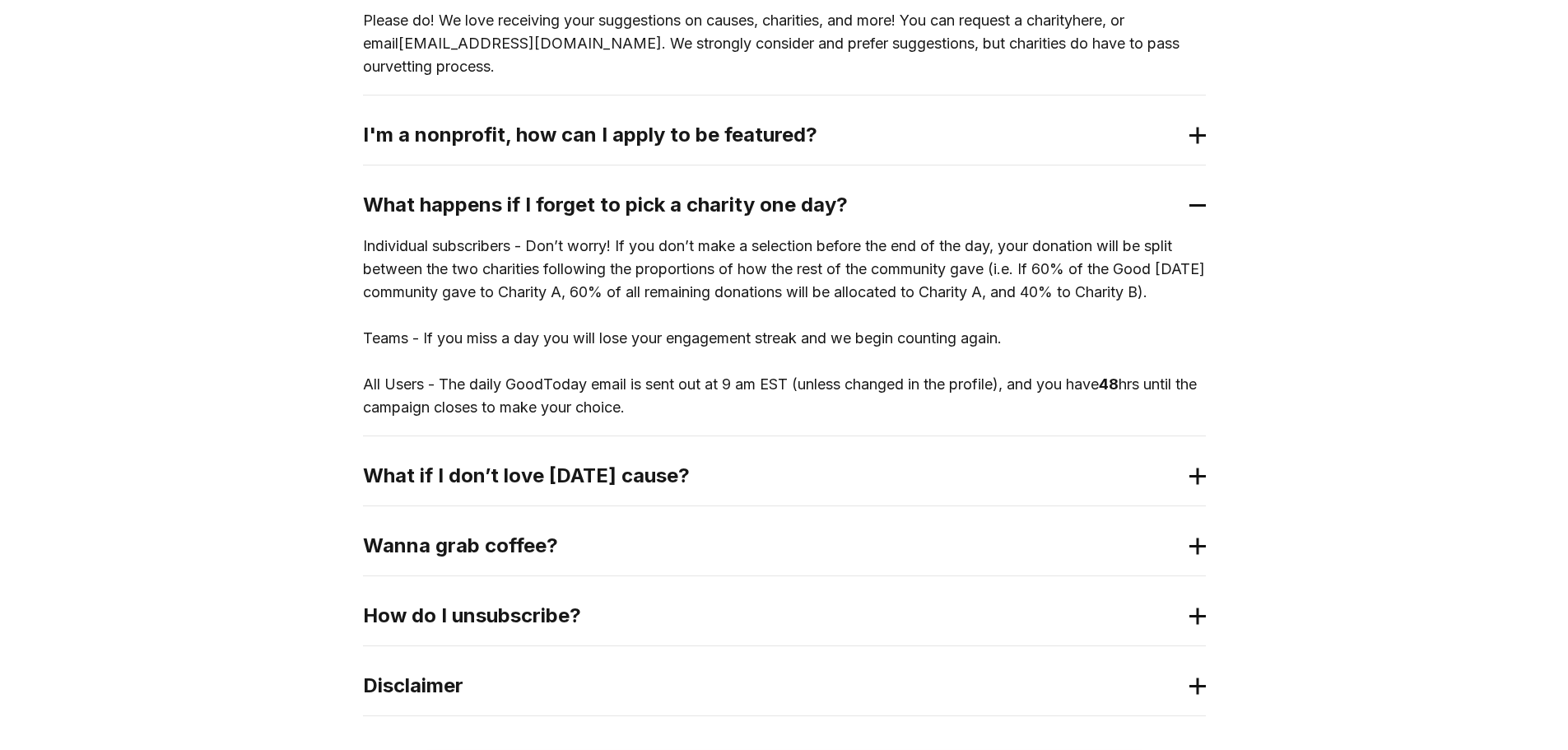
click at [631, 478] on h2 "What if I don’t love [DATE] cause?" at bounding box center [771, 475] width 816 height 26
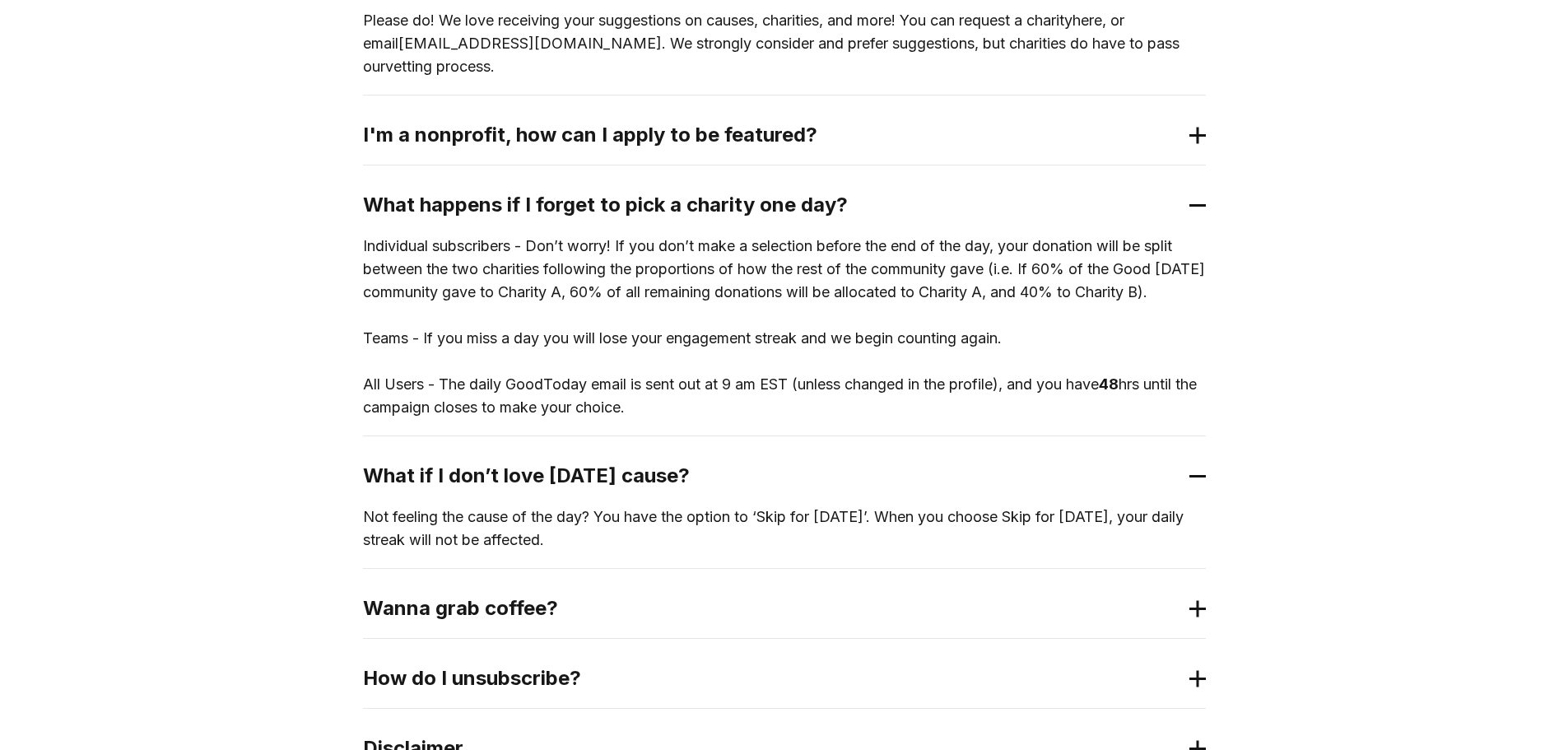
click at [552, 514] on p "Not feeling the cause of the day? You have the option to ‘Skip for [DATE]’. Whe…" at bounding box center [784, 528] width 843 height 46
click at [538, 542] on p "Not feeling the cause of the day? You have the option to ‘Skip for [DATE]’. Whe…" at bounding box center [784, 528] width 843 height 46
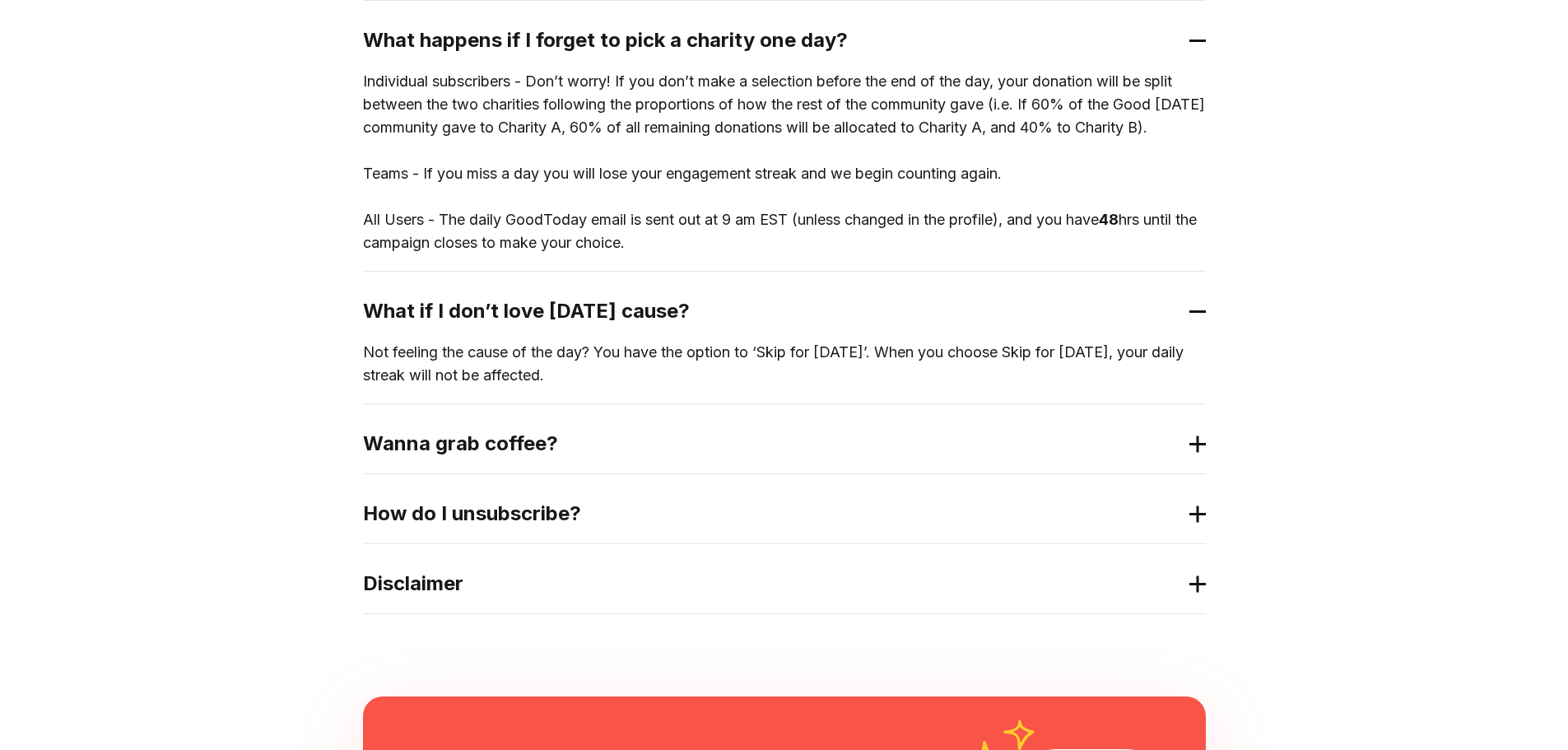
click at [499, 448] on h2 "Wanna grab coffee?" at bounding box center [771, 444] width 816 height 26
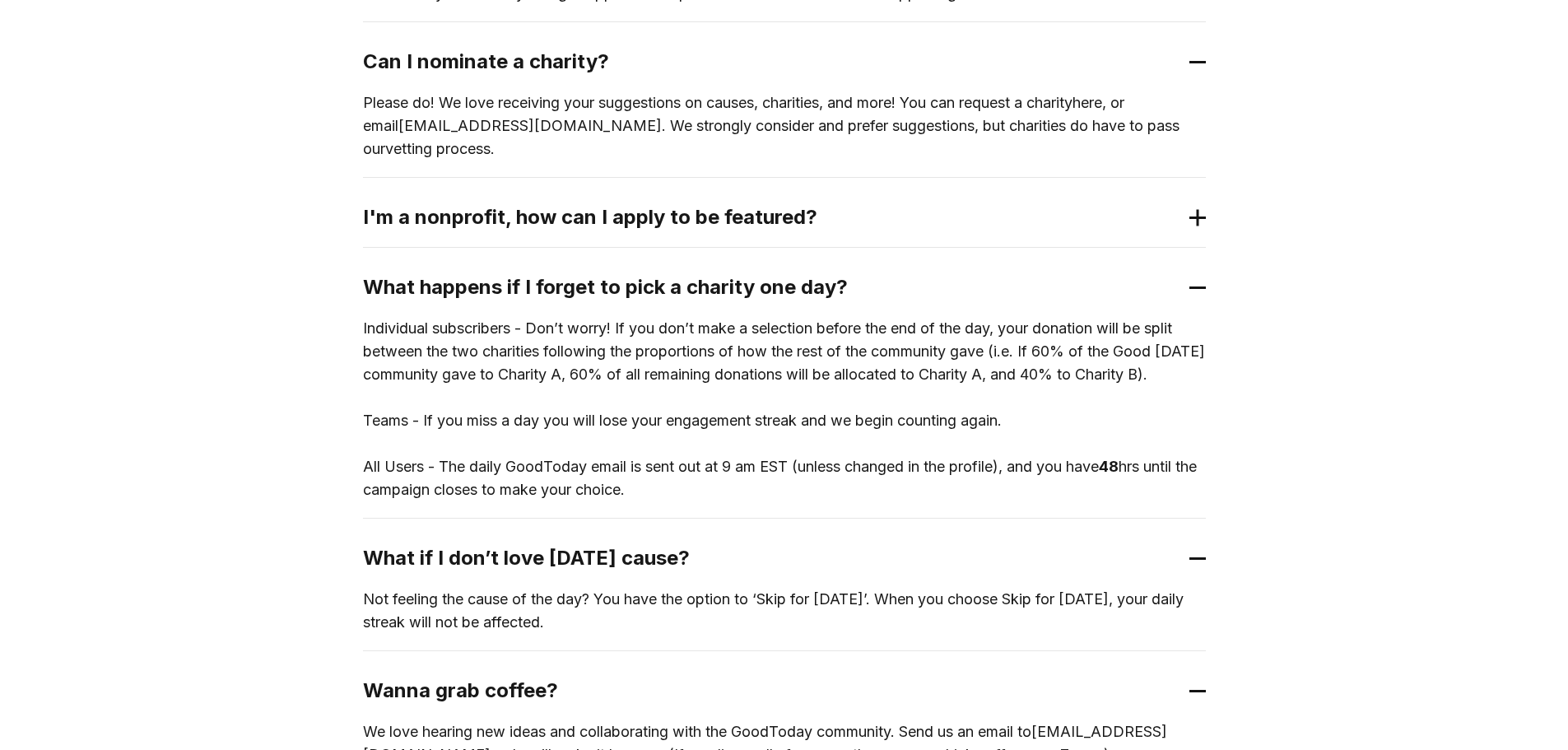
scroll to position [862, 0]
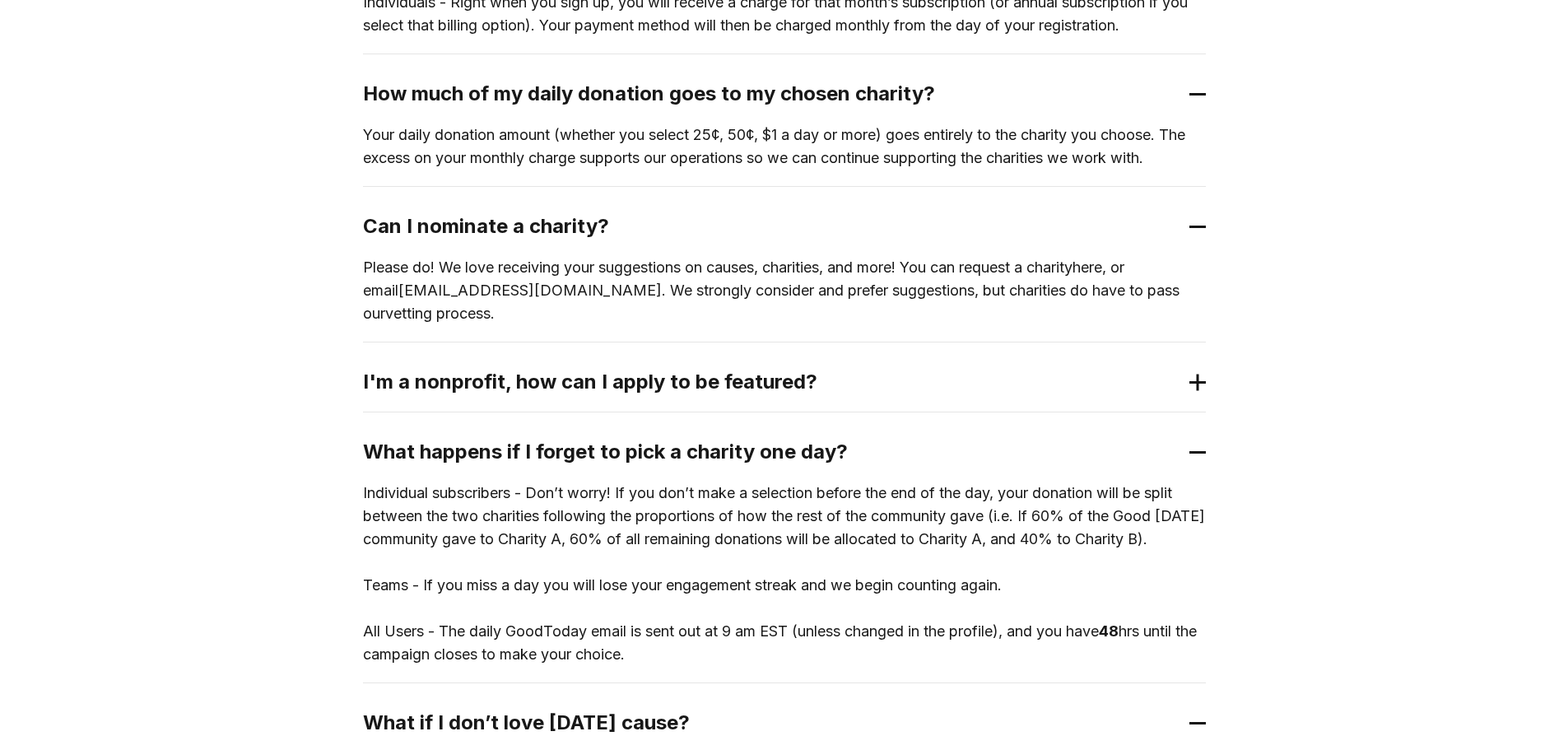
click at [925, 496] on p "Individual subscribers - Don’t worry! If you don’t make a selection before the …" at bounding box center [784, 573] width 843 height 185
click at [783, 509] on p "Individual subscribers - Don’t worry! If you don’t make a selection before the …" at bounding box center [784, 573] width 843 height 185
